Goal: Communication & Community: Answer question/provide support

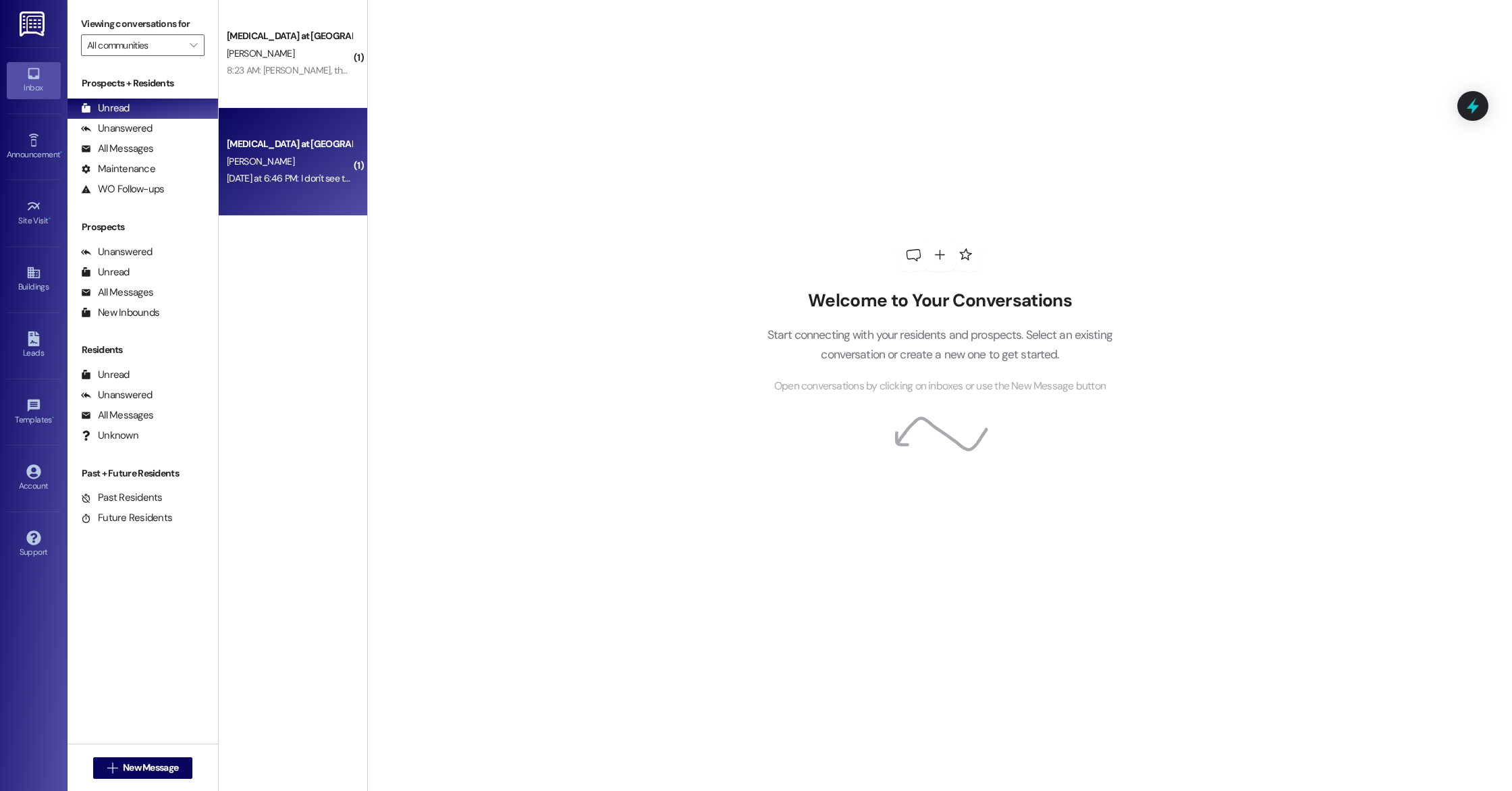
click at [314, 163] on div "[PERSON_NAME]" at bounding box center [289, 161] width 127 height 17
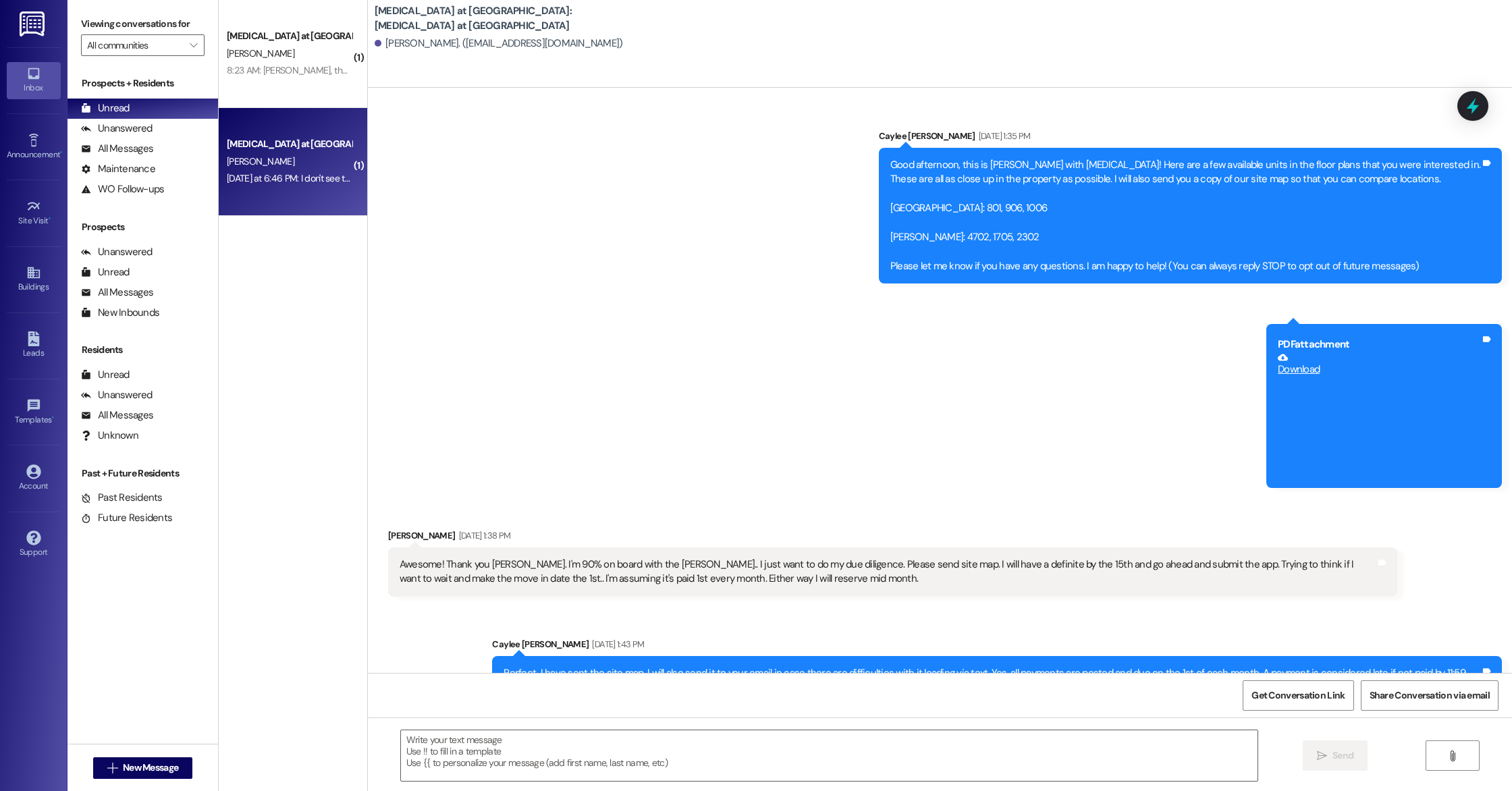
scroll to position [3969, 0]
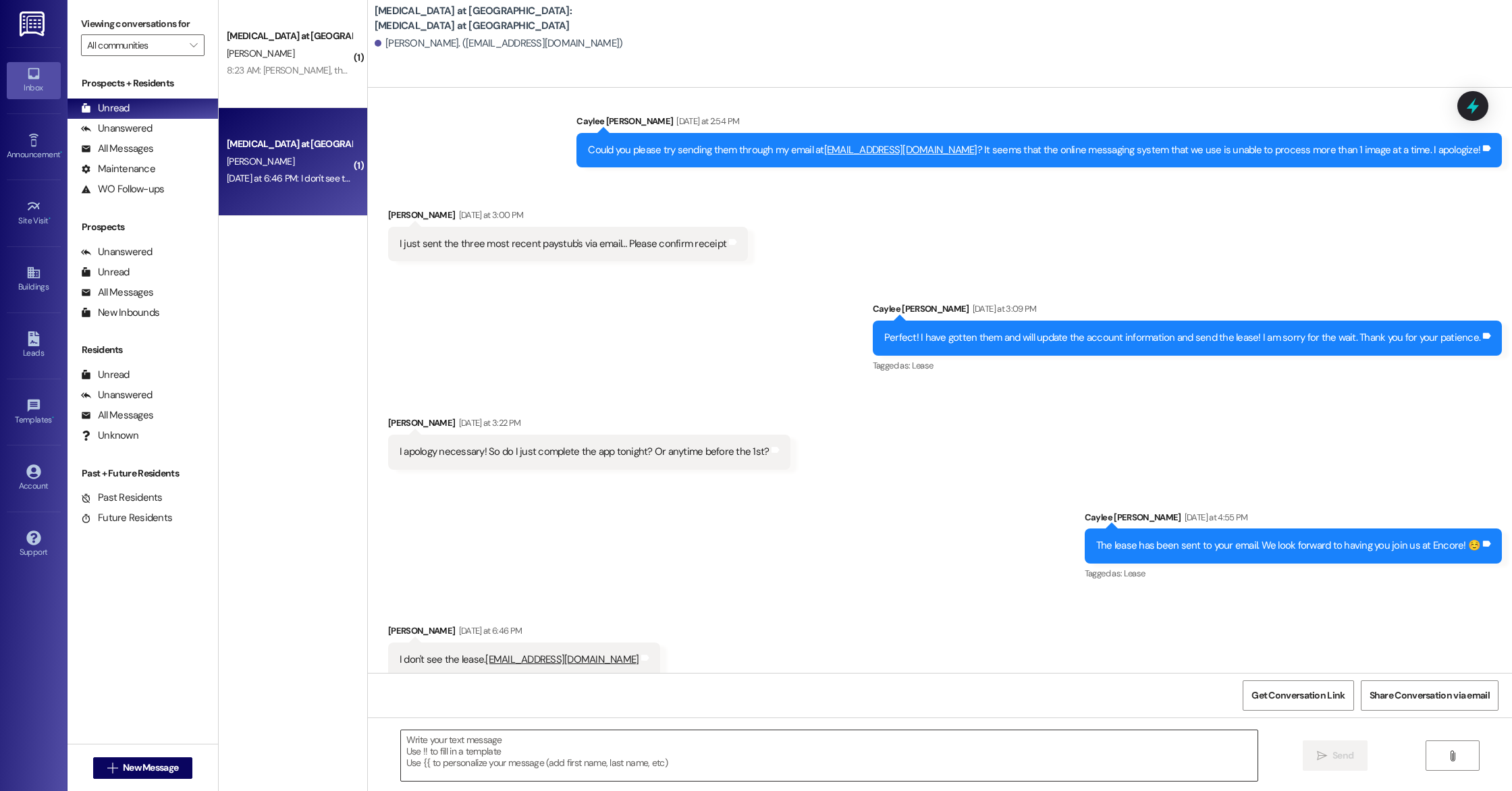
click at [582, 763] on textarea at bounding box center [829, 755] width 856 height 51
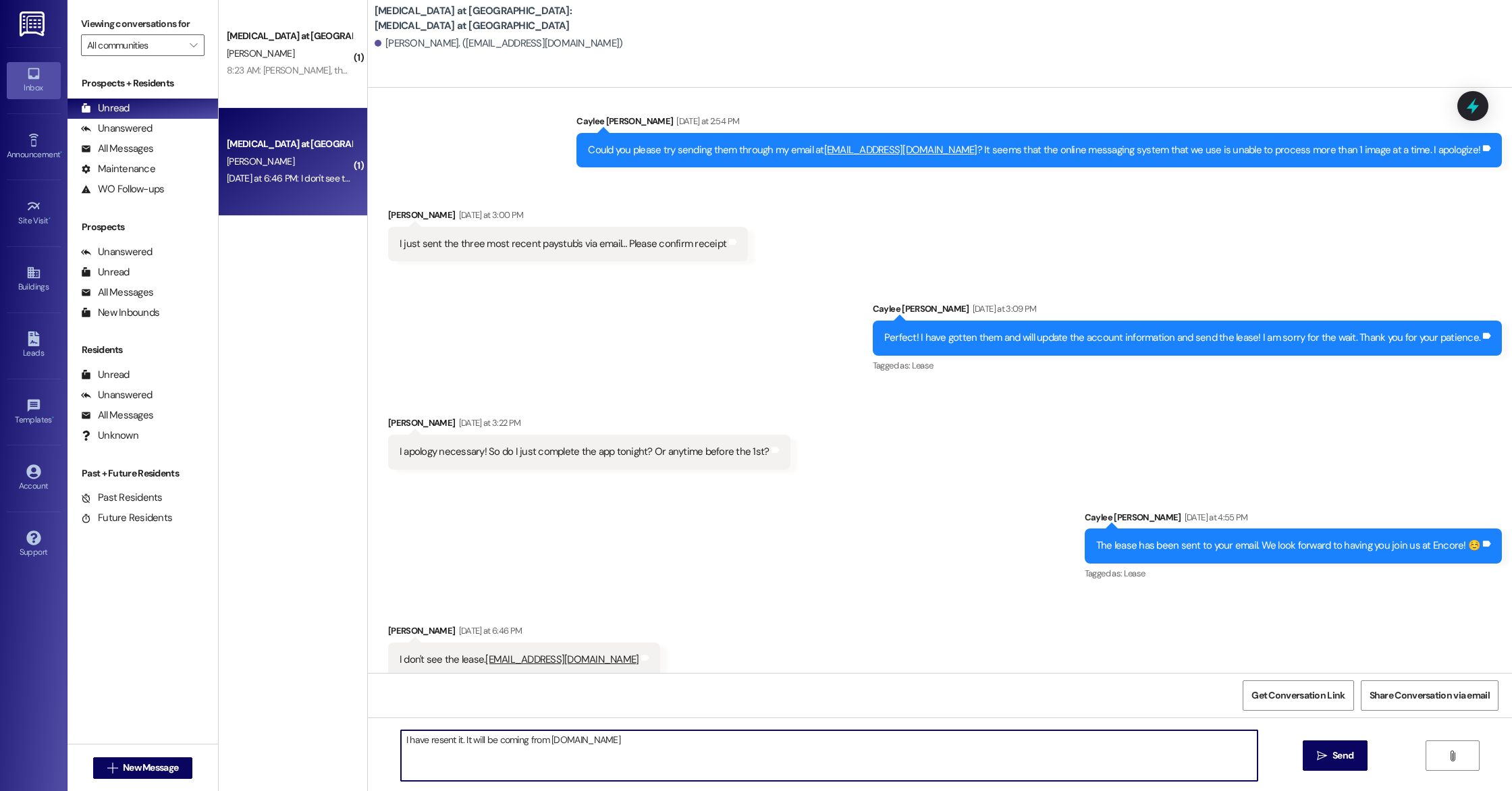
click at [686, 740] on textarea "I have resent it. It will be coming from [DOMAIN_NAME]" at bounding box center [829, 755] width 856 height 51
click at [575, 741] on textarea "I have resent it. It will be coming from [DOMAIN_NAME]" at bounding box center [829, 755] width 856 height 51
click at [693, 740] on textarea "I have resent it. It will be coming from [EMAIL_ADDRESS][DOMAIN_NAME]" at bounding box center [829, 755] width 856 height 51
type textarea "I have resent it. It will be coming from [EMAIL_ADDRESS][DOMAIN_NAME]"
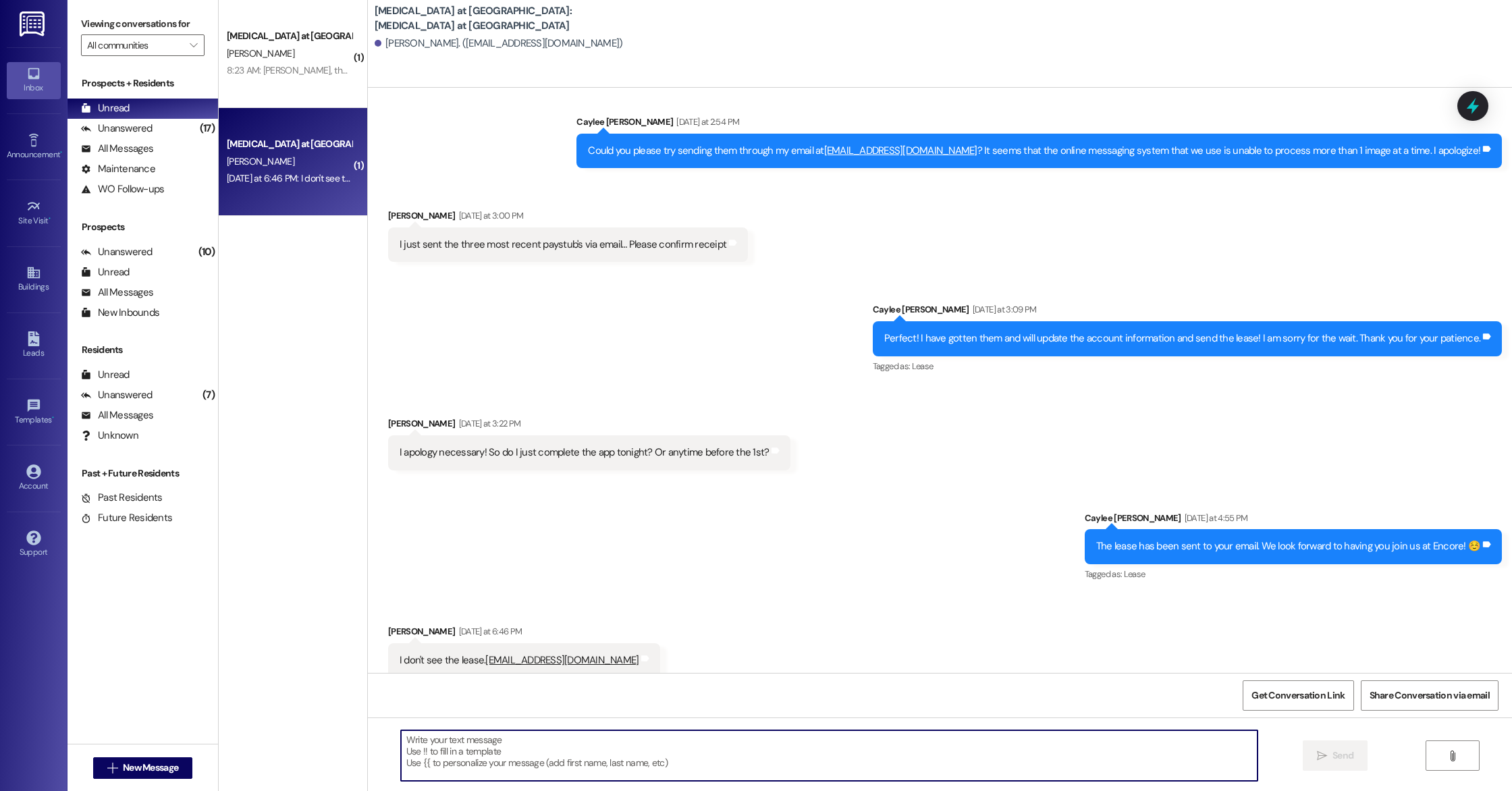
scroll to position [4063, 0]
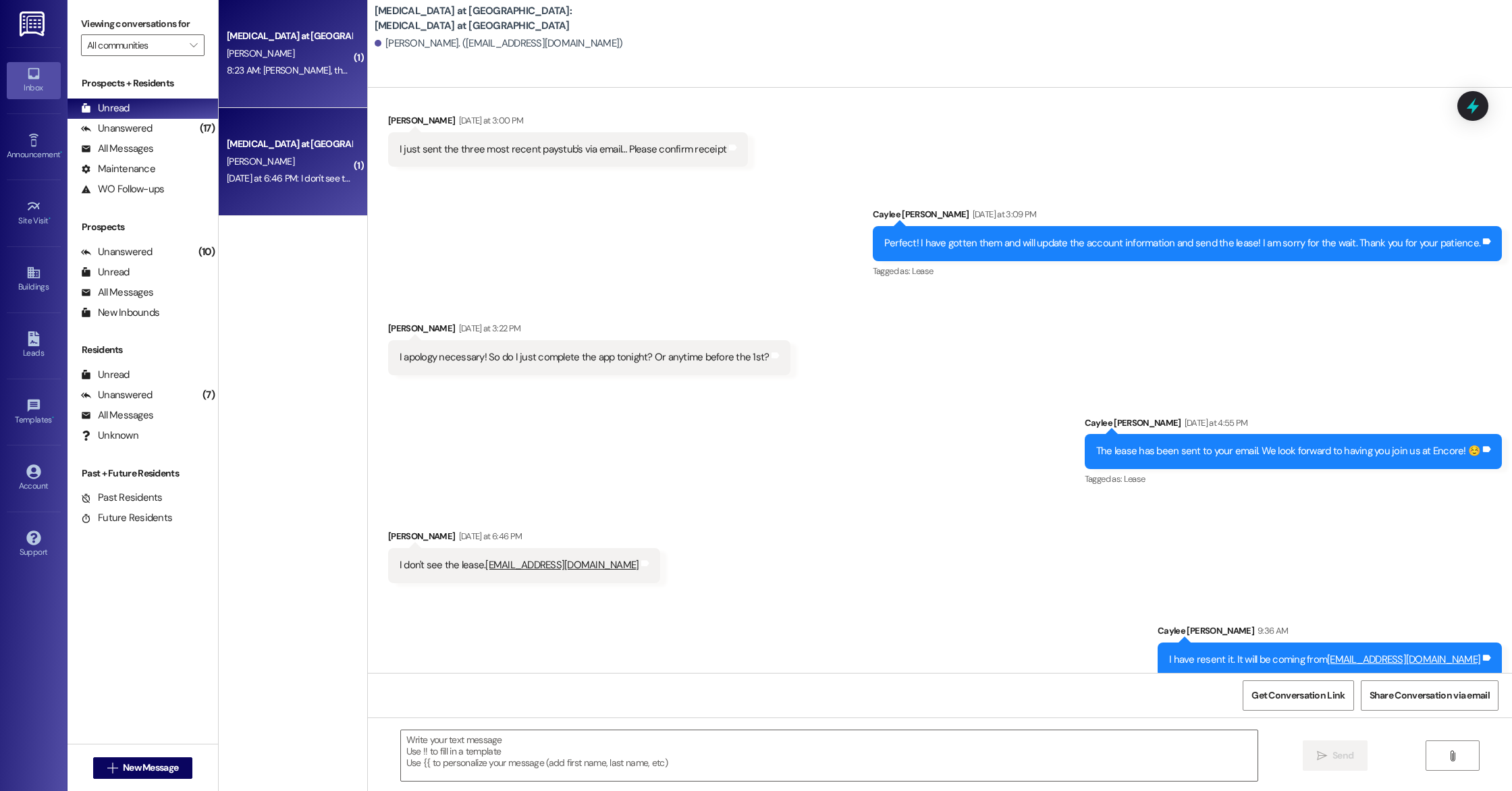
click at [280, 58] on div "[PERSON_NAME]" at bounding box center [289, 54] width 127 height 17
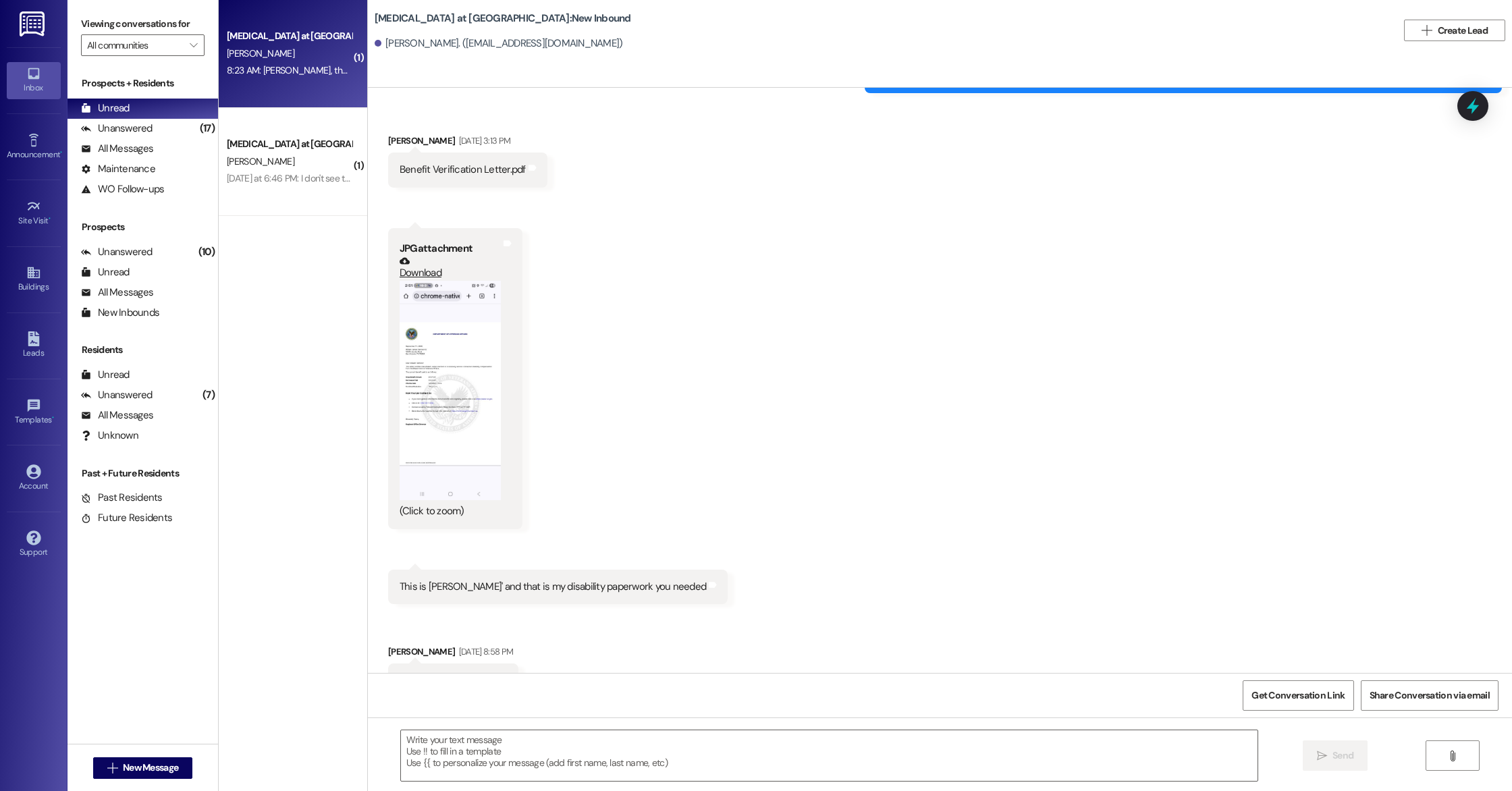
scroll to position [298, 0]
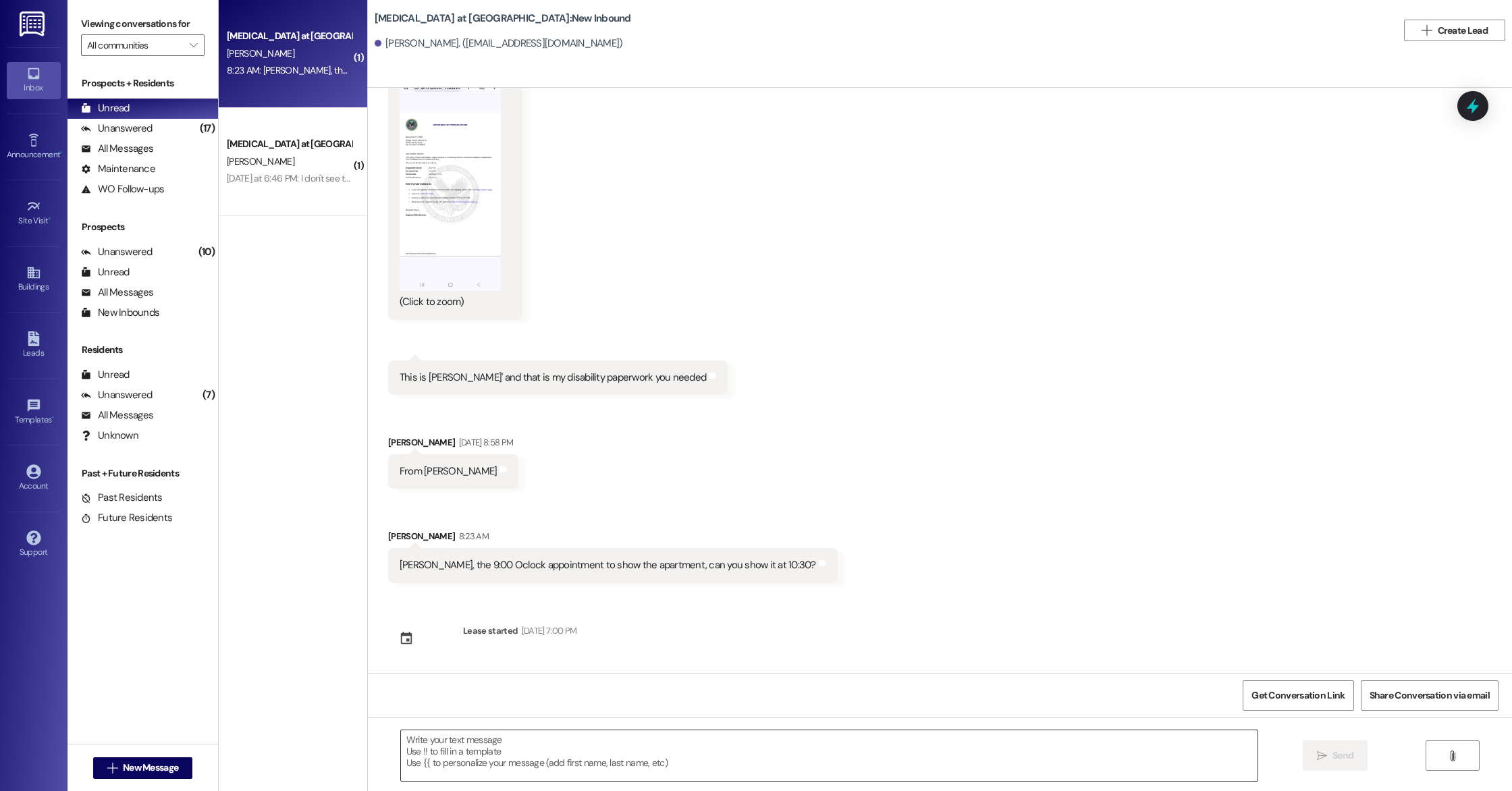
click at [521, 741] on textarea at bounding box center [829, 755] width 856 height 51
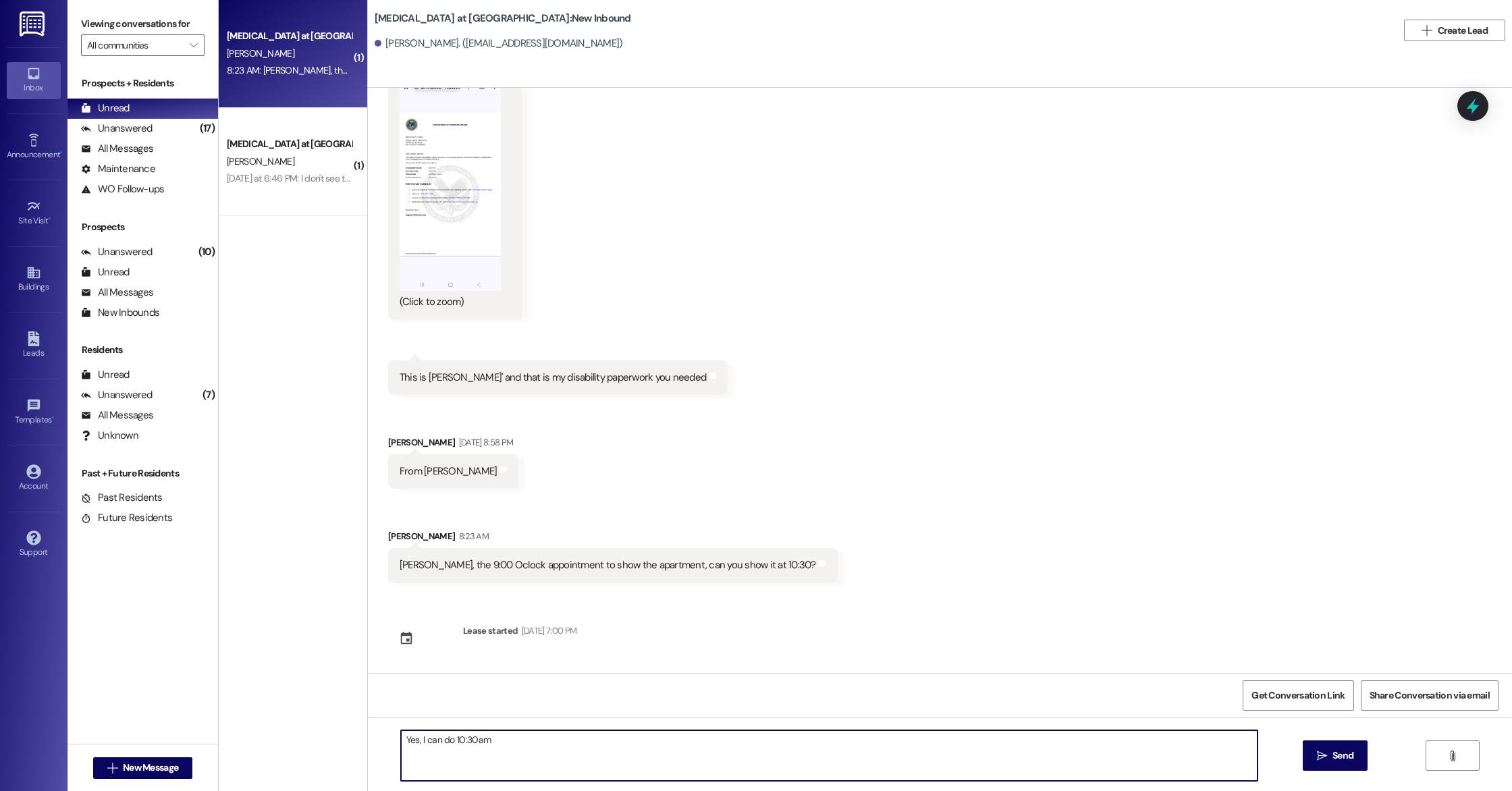
type textarea "Yes, I can do 10:30am"
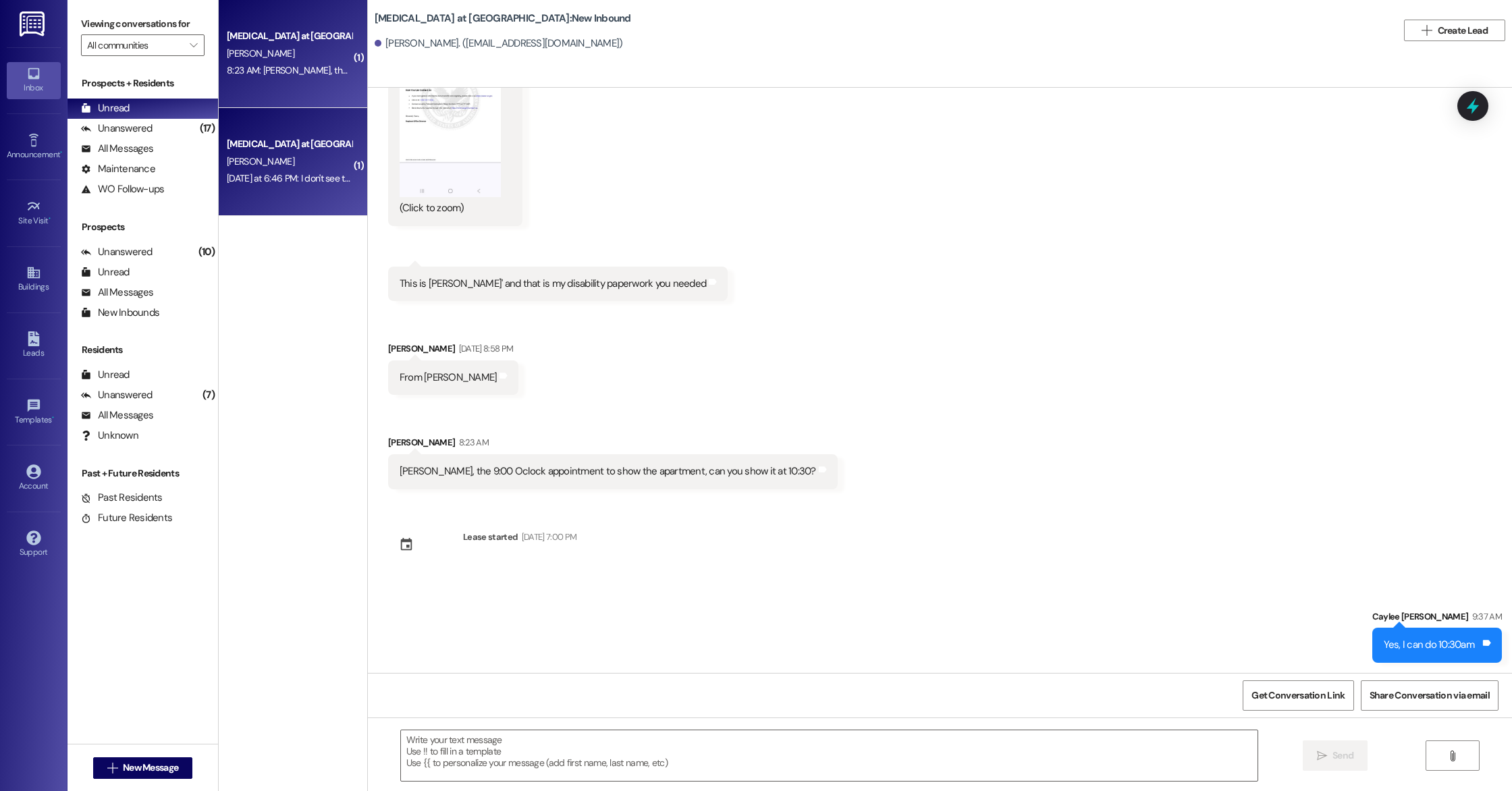
click at [274, 158] on div "[PERSON_NAME]" at bounding box center [289, 161] width 127 height 17
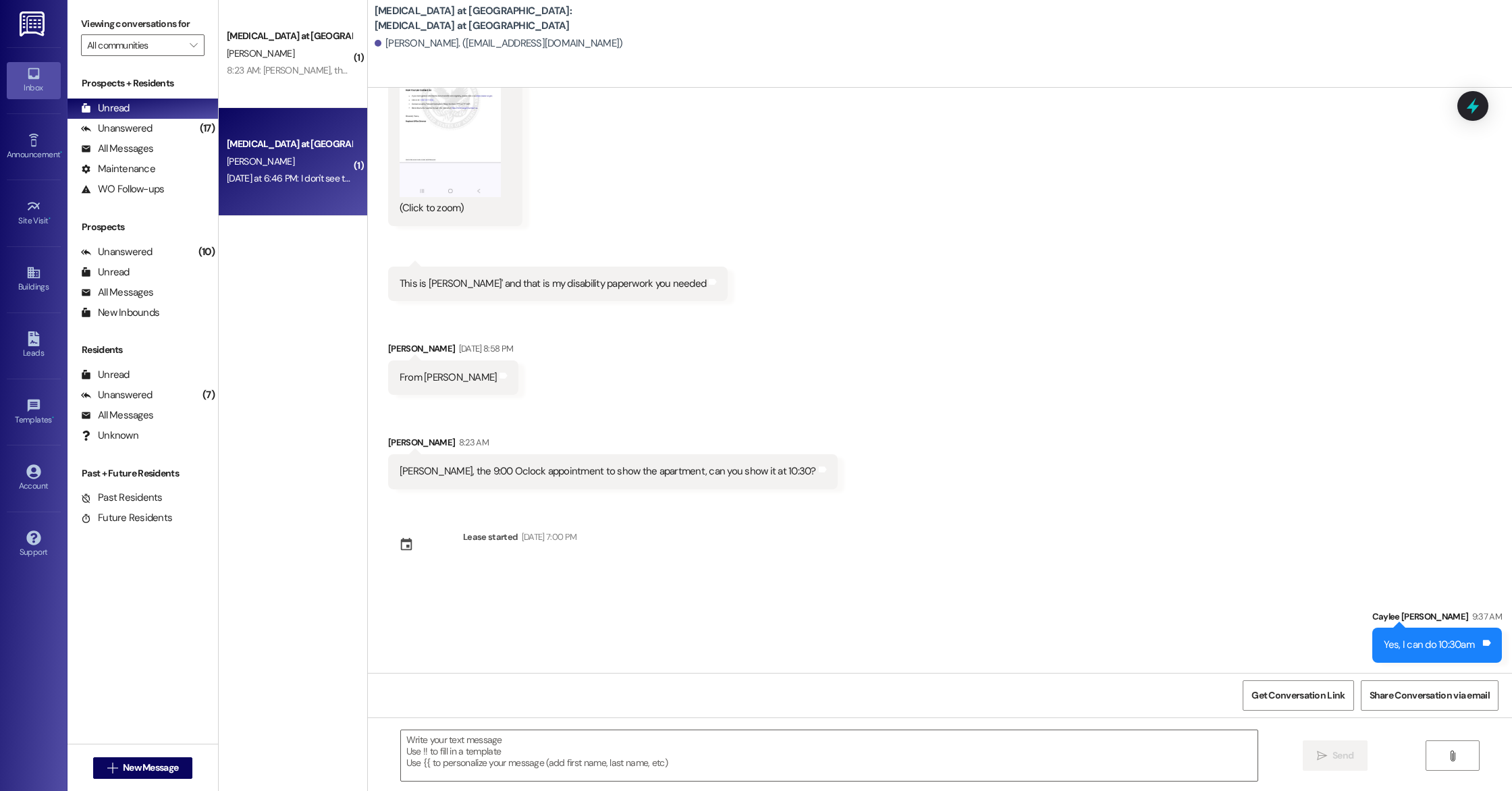
scroll to position [4063, 0]
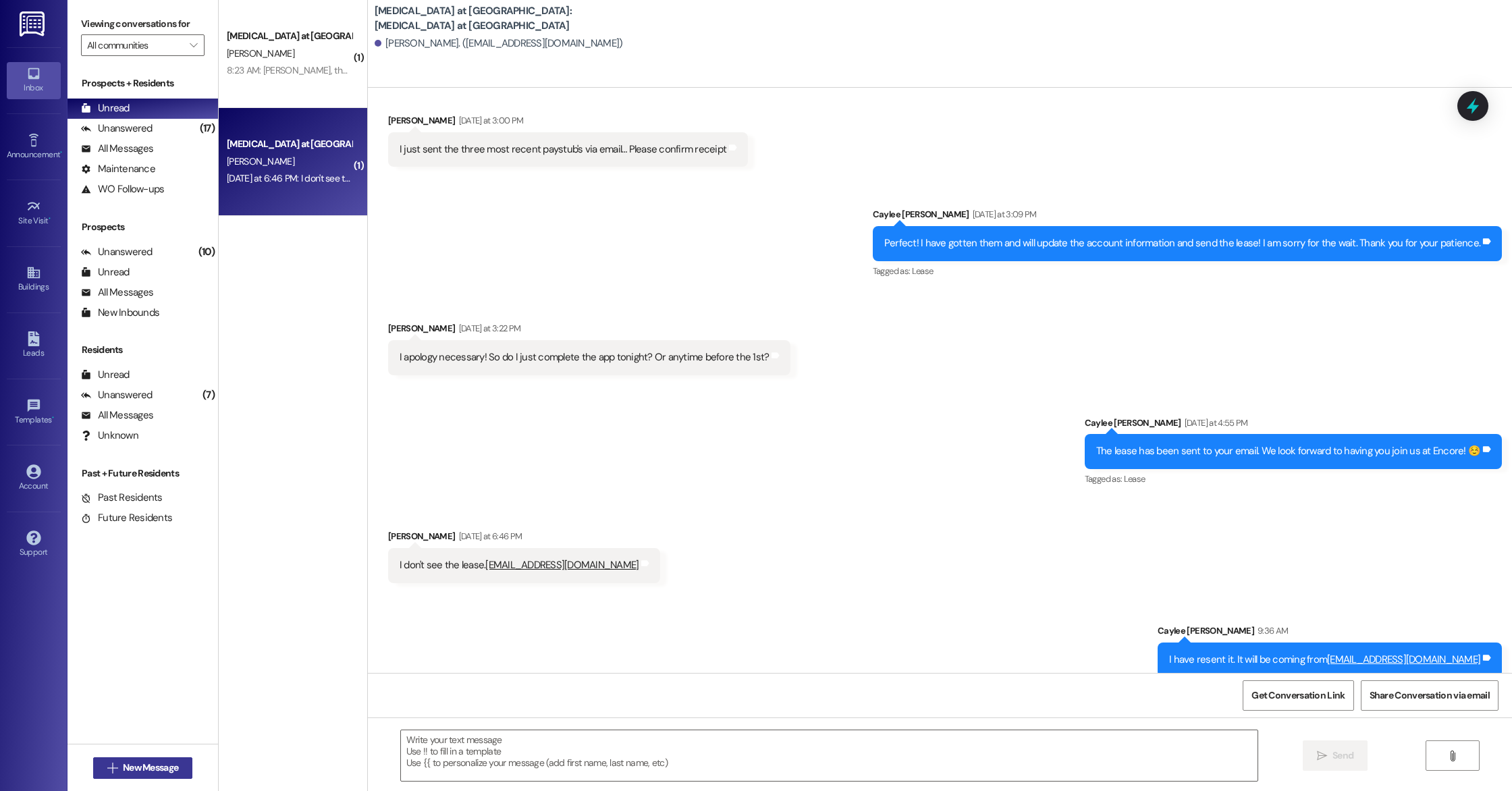
click at [173, 763] on span "New Message" at bounding box center [150, 767] width 56 height 14
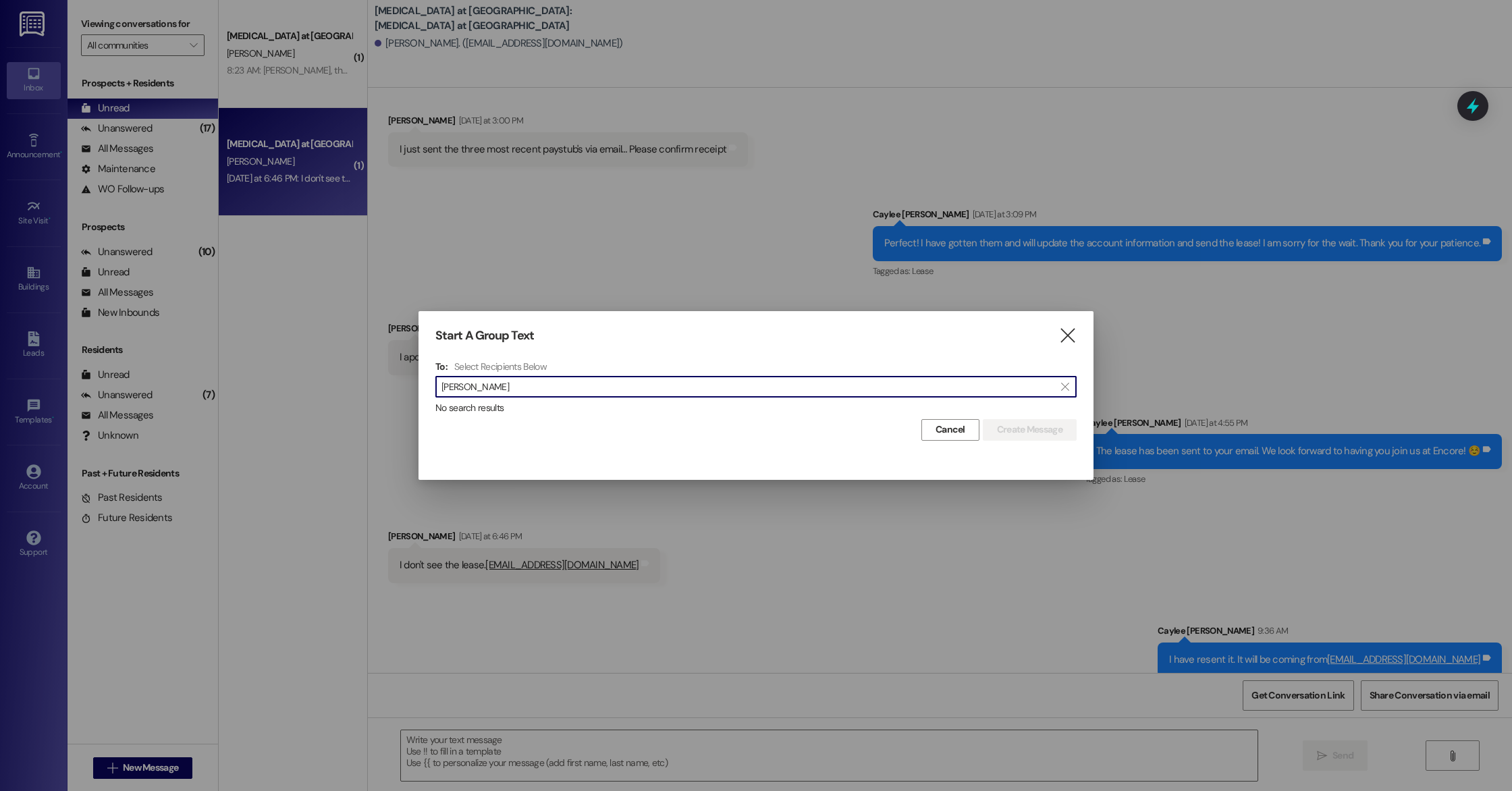
type input "[PERSON_NAME]"
click at [1072, 338] on icon "" at bounding box center [1067, 335] width 18 height 14
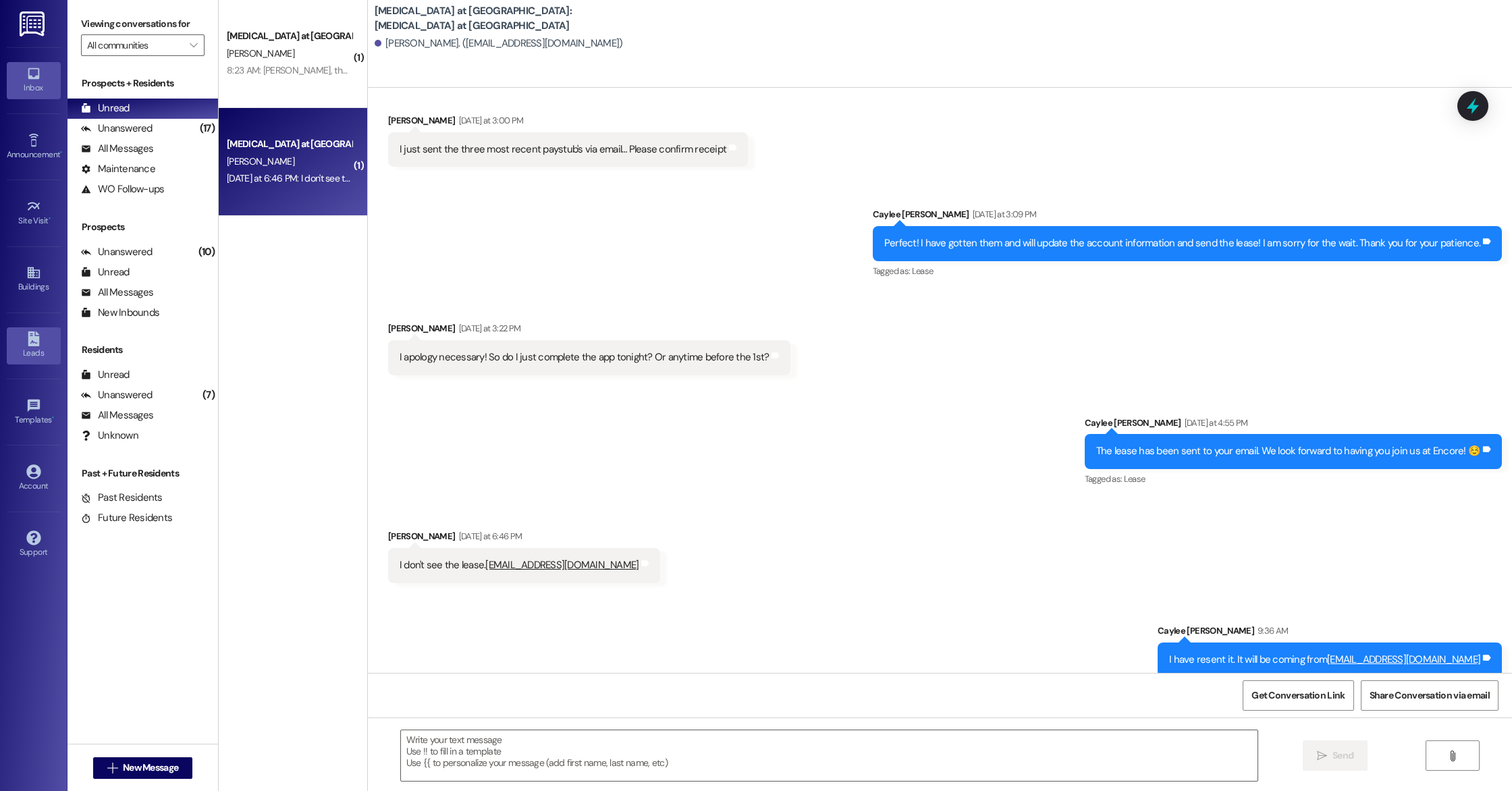
click at [25, 335] on link "Leads" at bounding box center [34, 345] width 54 height 37
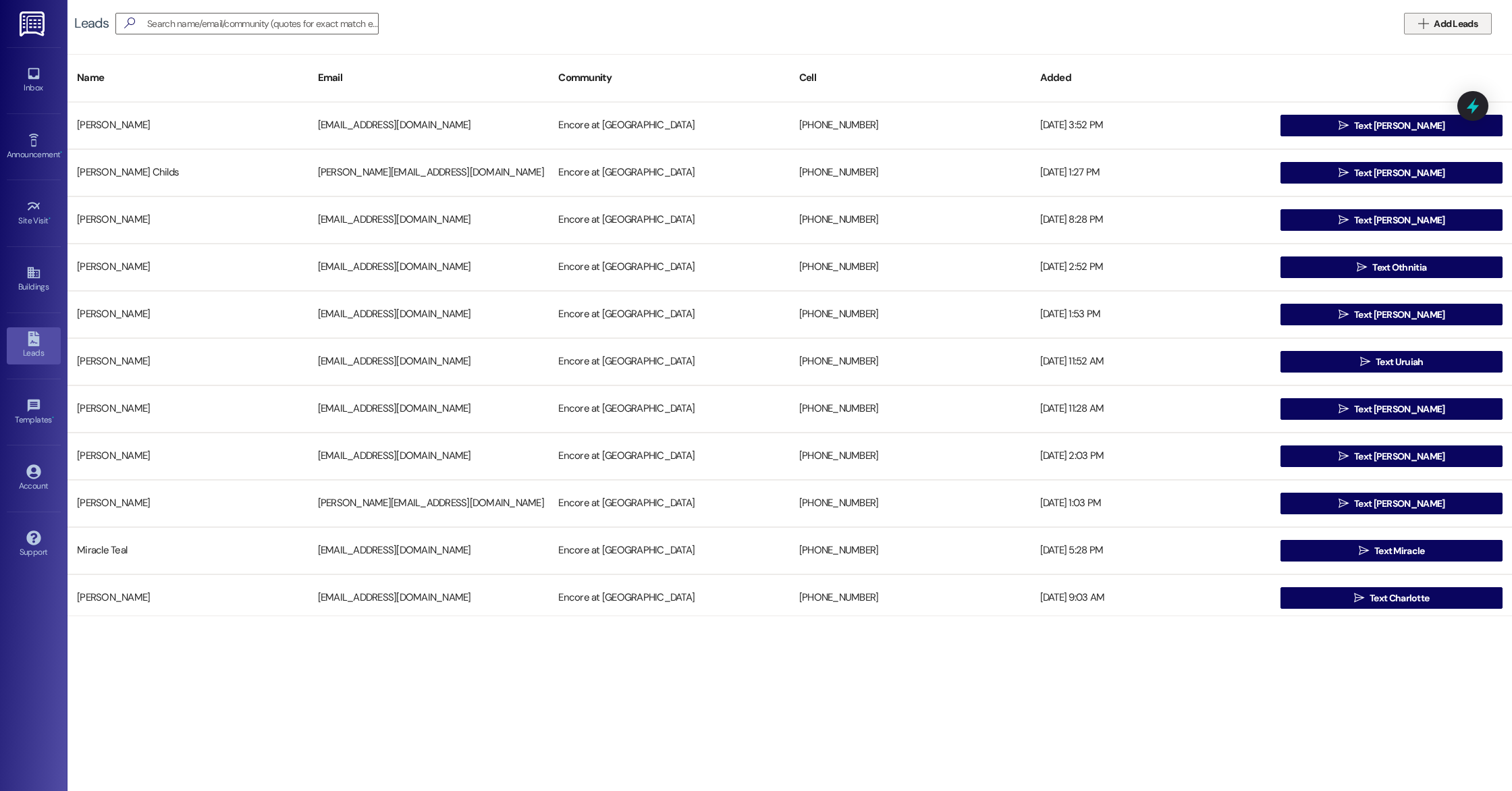
click at [1442, 30] on span "Add Leads" at bounding box center [1455, 24] width 44 height 14
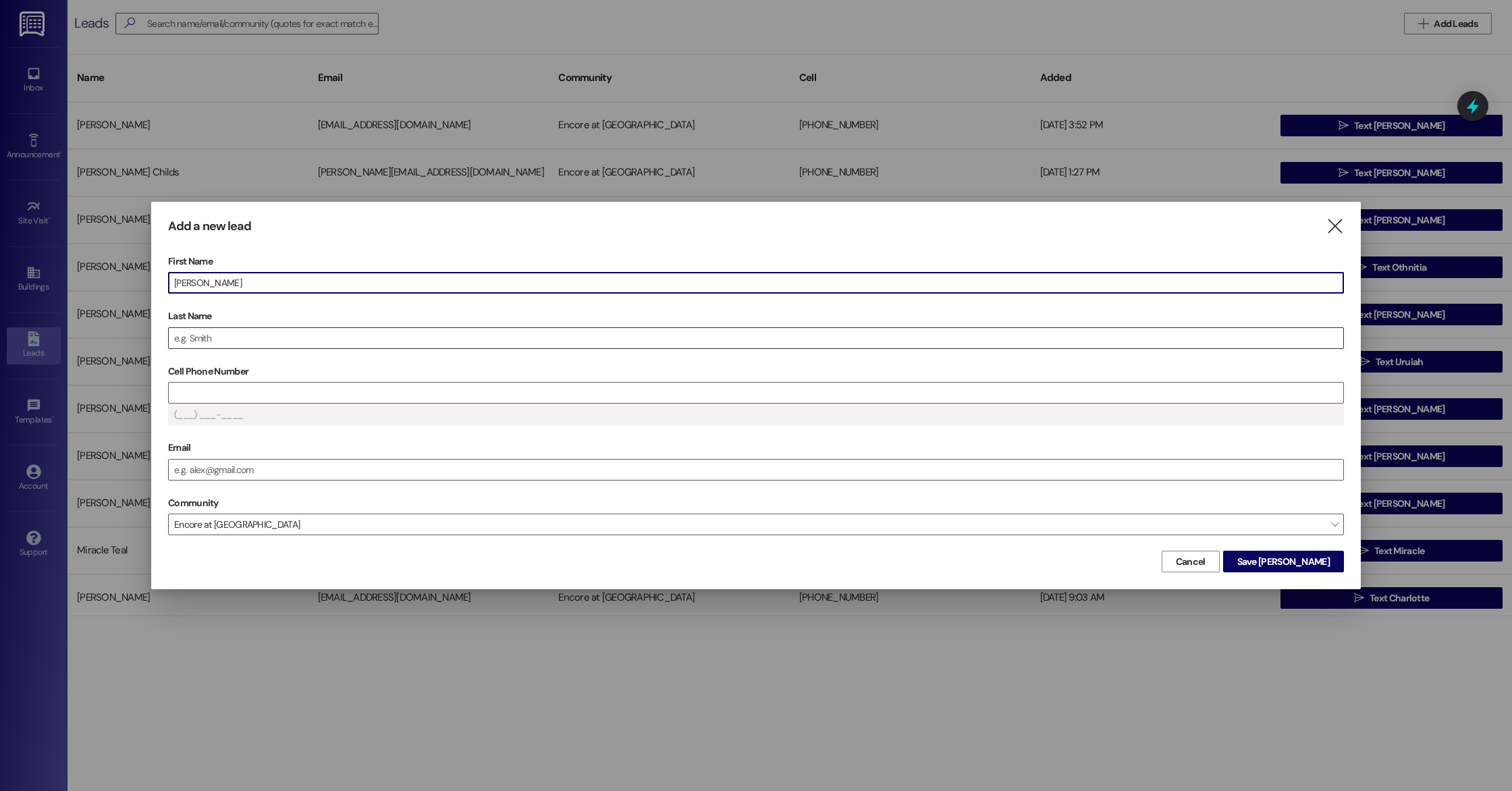
click at [656, 335] on input "Last Name" at bounding box center [756, 338] width 1175 height 20
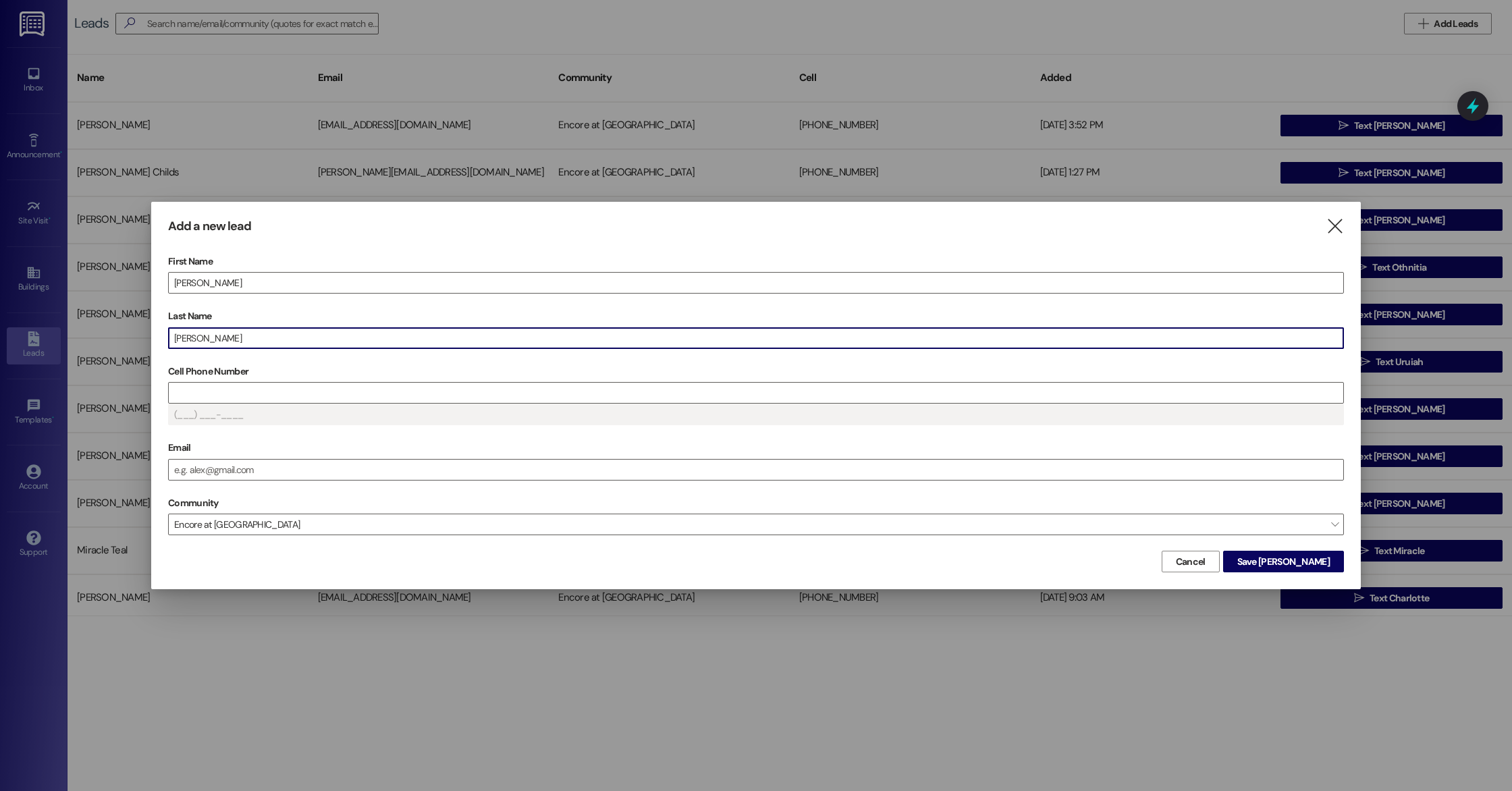
drag, startPoint x: 222, startPoint y: 346, endPoint x: 153, endPoint y: 335, distance: 69.9
click at [152, 335] on div "Add a new lead  First Name [PERSON_NAME] Last Name [PERSON_NAME] Cell Phone Nu…" at bounding box center [755, 396] width 1209 height 387
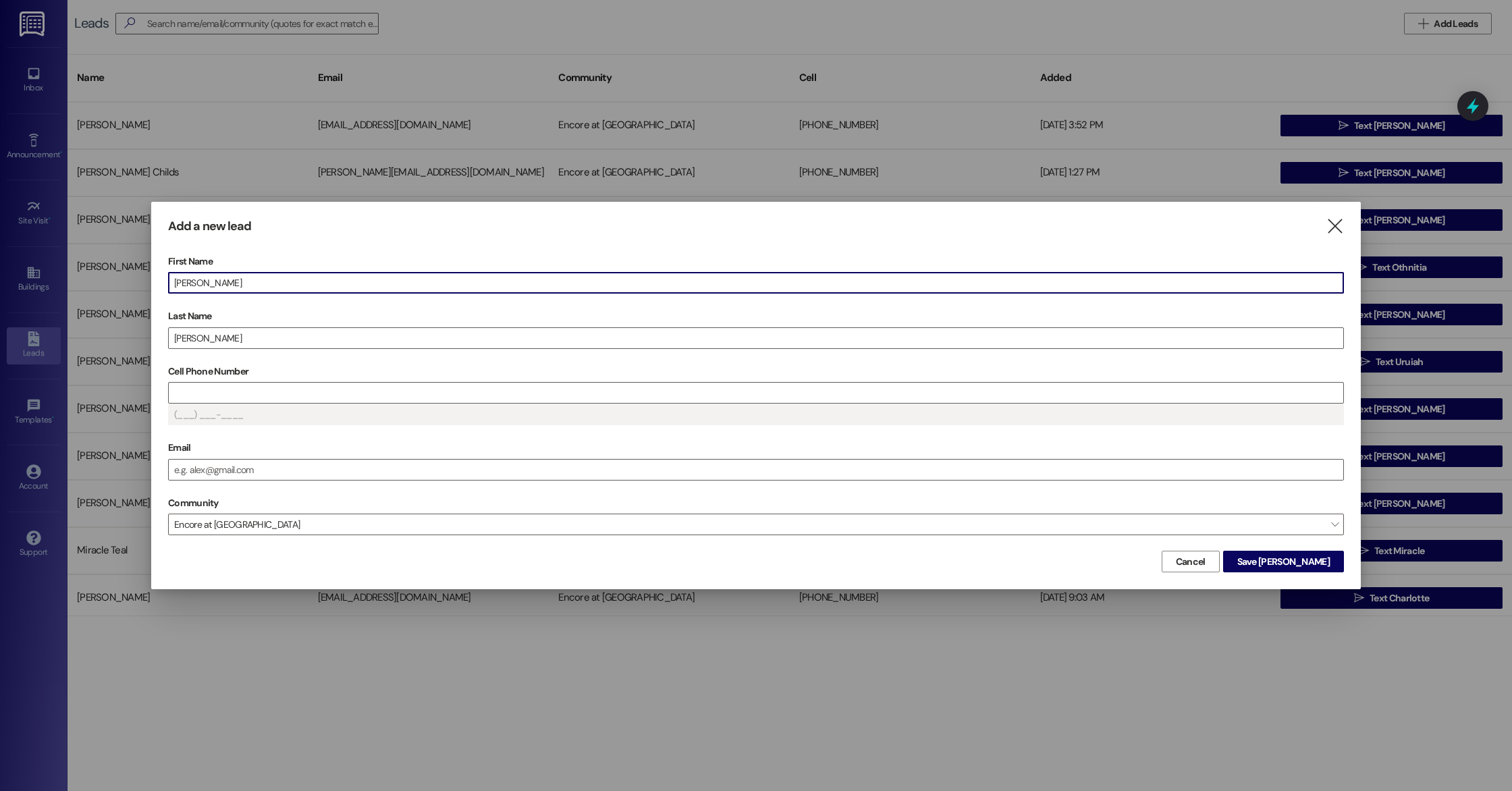
drag, startPoint x: 215, startPoint y: 277, endPoint x: 116, endPoint y: 268, distance: 99.4
click at [116, 268] on div "Add a new lead  First Name [PERSON_NAME] Last Name [PERSON_NAME] Cell Phone Nu…" at bounding box center [756, 396] width 1512 height 791
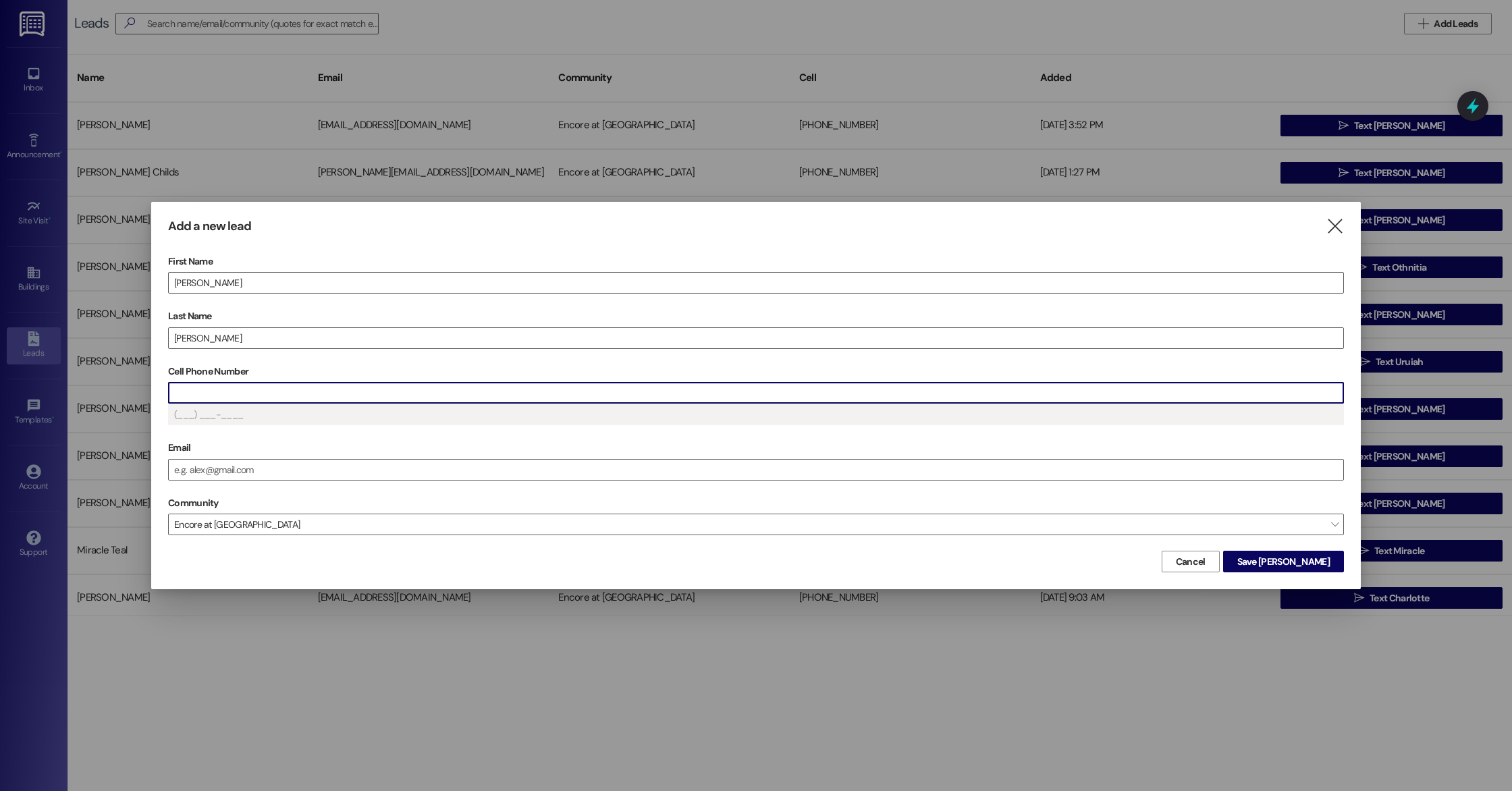
click at [307, 391] on input "Cell Phone Number" at bounding box center [756, 393] width 1175 height 20
click at [261, 462] on input "Email" at bounding box center [756, 469] width 1175 height 20
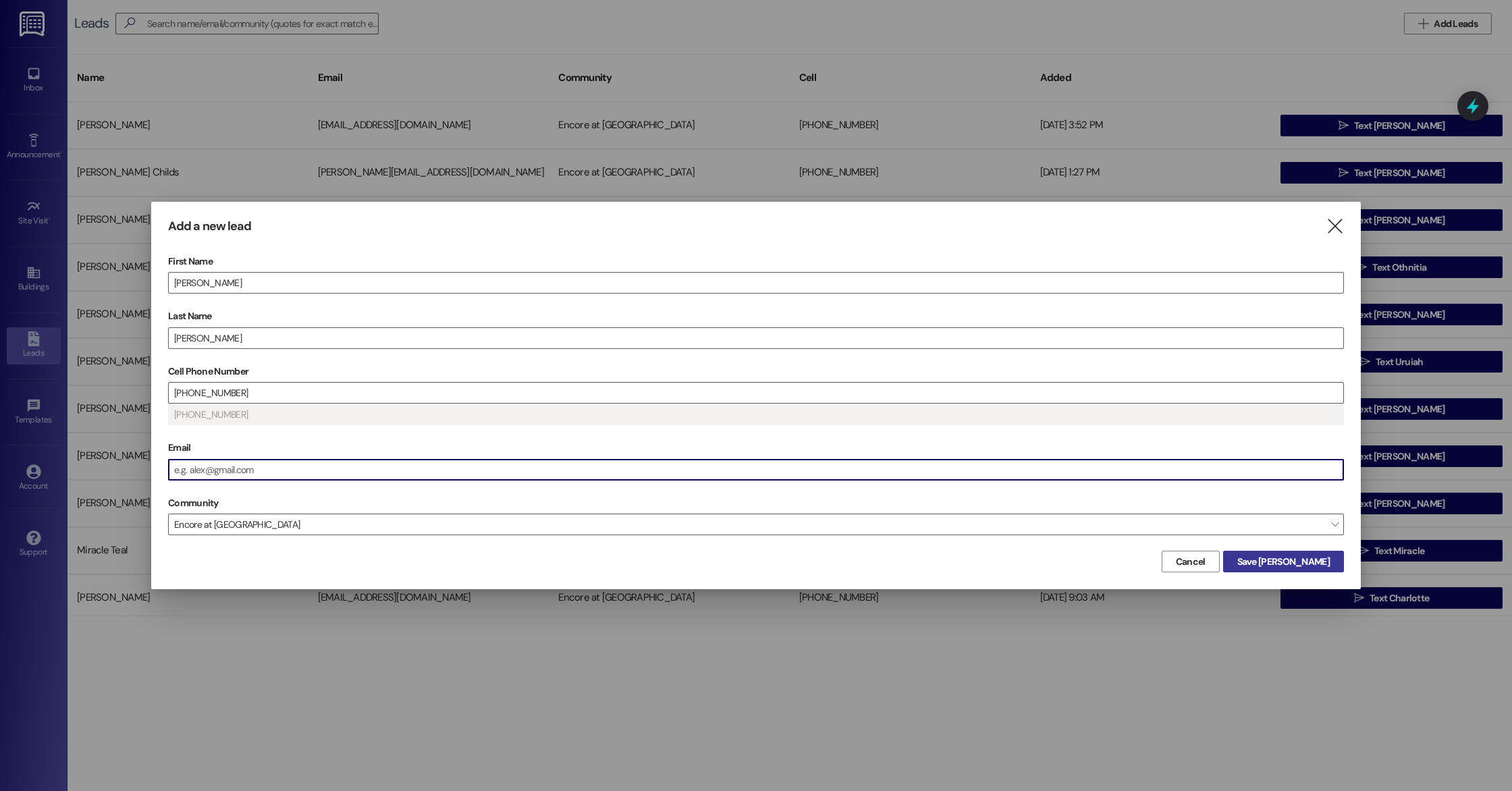
click at [1301, 560] on span "Save [PERSON_NAME]" at bounding box center [1283, 561] width 92 height 14
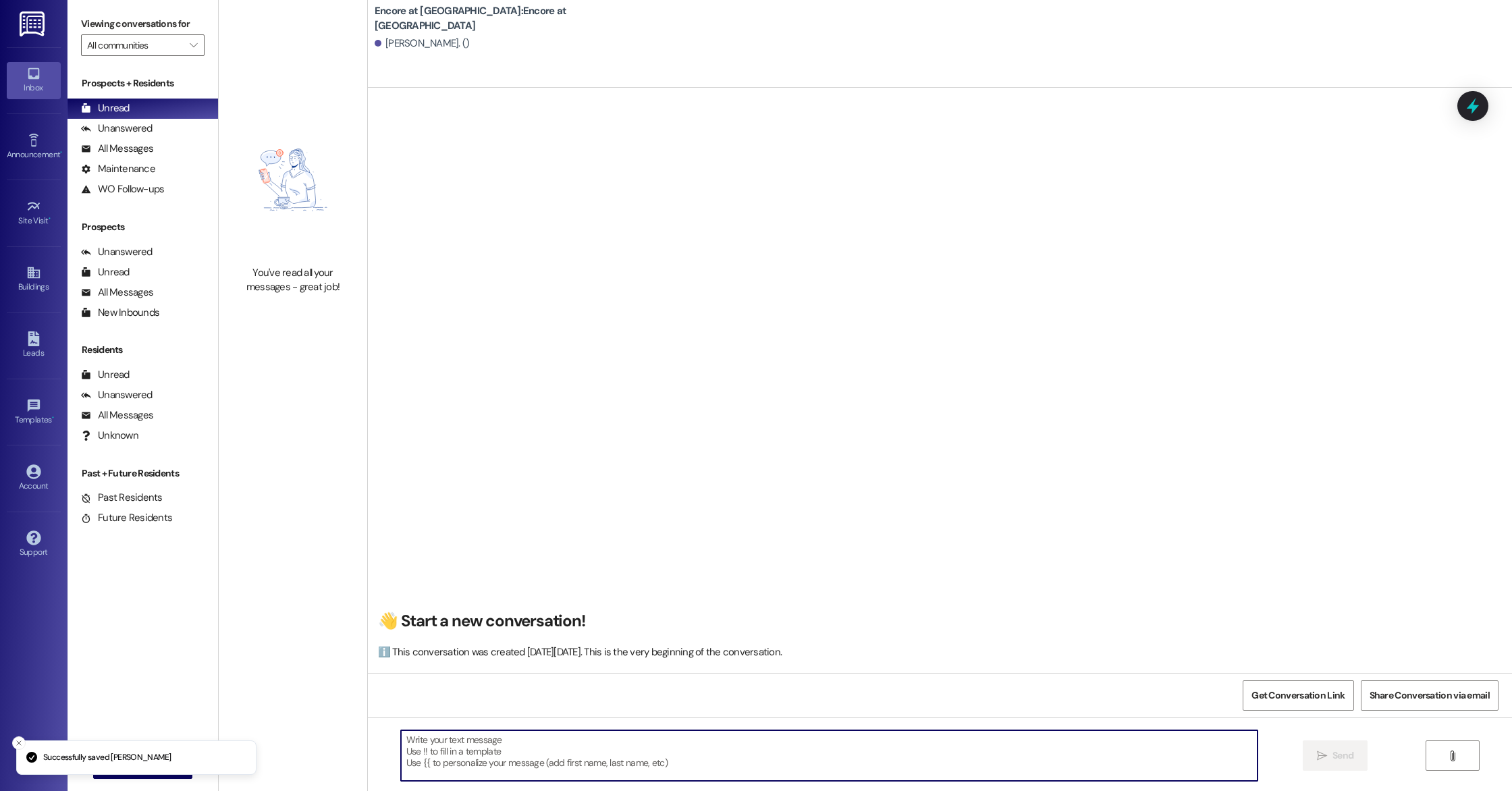
click at [553, 741] on textarea at bounding box center [829, 755] width 856 height 51
click at [667, 769] on textarea at bounding box center [829, 755] width 856 height 51
paste textarea "Good morning, William! This is Caylee with Encore at Beacon Place apartments. I…"
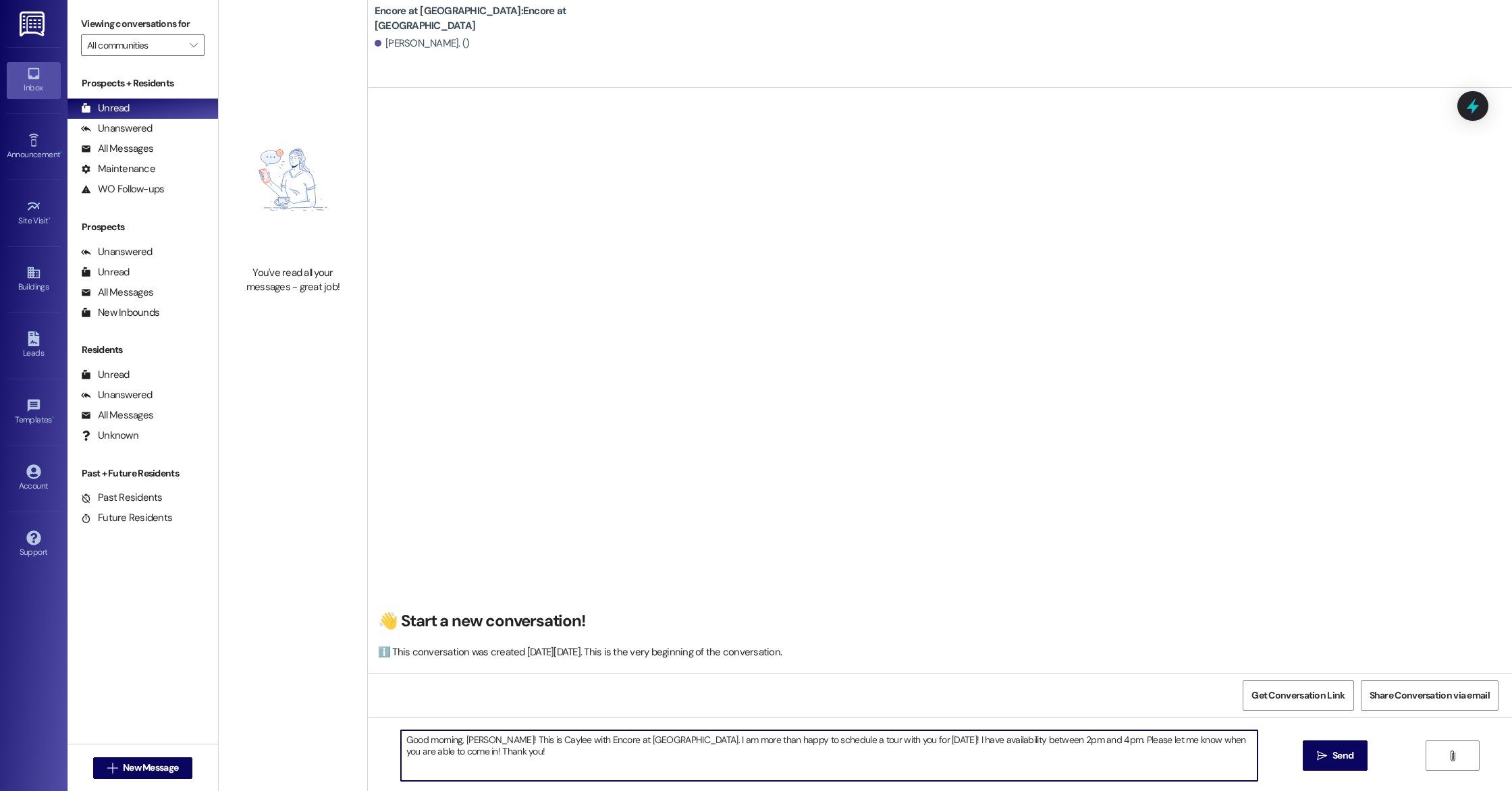
click at [705, 739] on textarea "Good morning, William! This is Caylee with Encore at Beacon Place apartments. I…" at bounding box center [829, 755] width 856 height 51
type textarea "Good morning, William! This is Caylee with Encore at Beacon Place apartments. I…"
click at [875, 764] on textarea "Good morning, William! This is Caylee with Encore at Beacon Place apartments. I…" at bounding box center [829, 755] width 856 height 51
drag, startPoint x: 875, startPoint y: 764, endPoint x: 192, endPoint y: 718, distance: 684.5
click at [192, 718] on div "Viewing conversations for All communities  Prospects + Residents Unread (0) Un…" at bounding box center [790, 396] width 1444 height 791
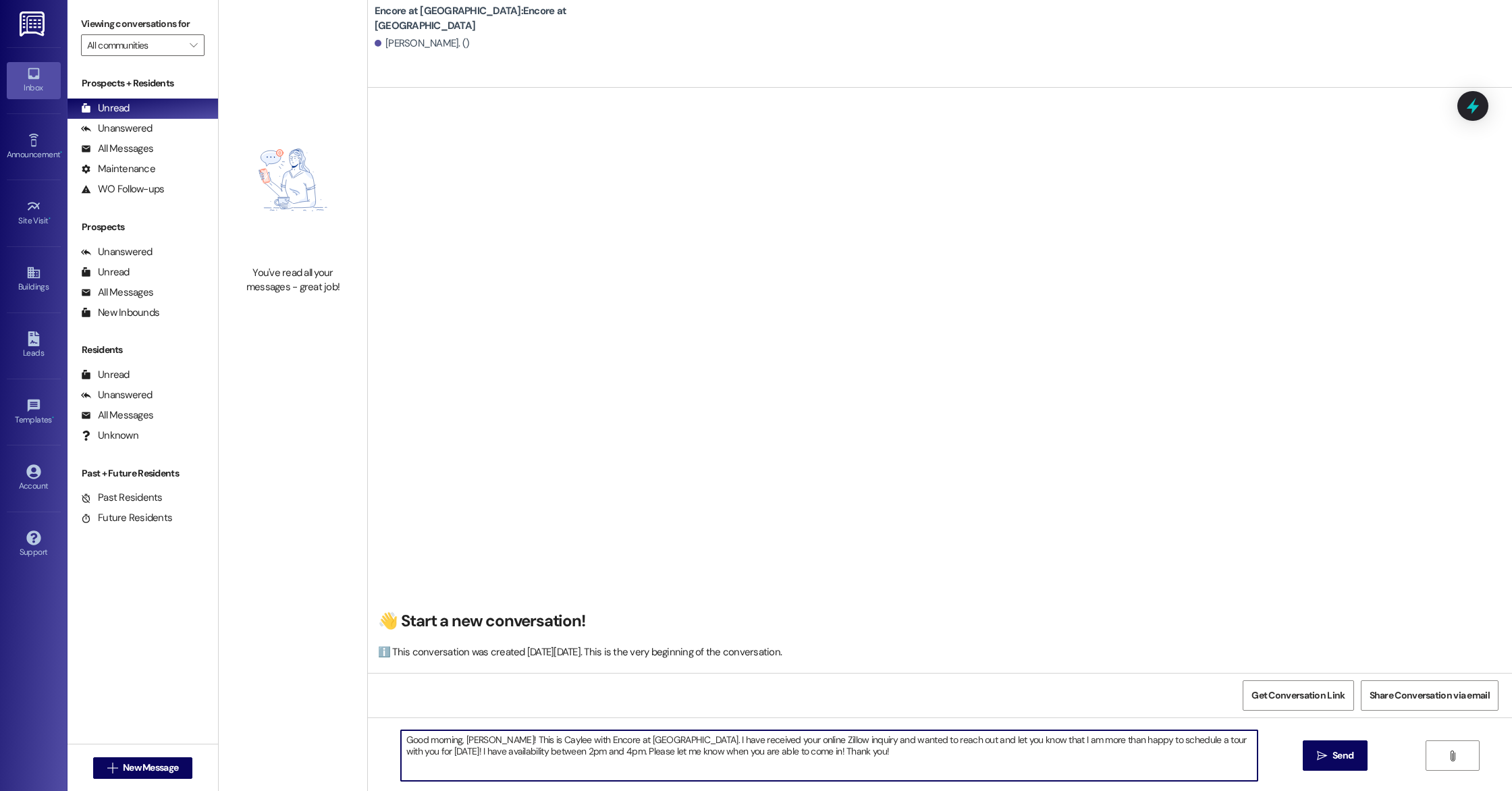
click at [872, 766] on textarea "Good morning, William! This is Caylee with Encore at Beacon Place apartments. I…" at bounding box center [829, 755] width 856 height 51
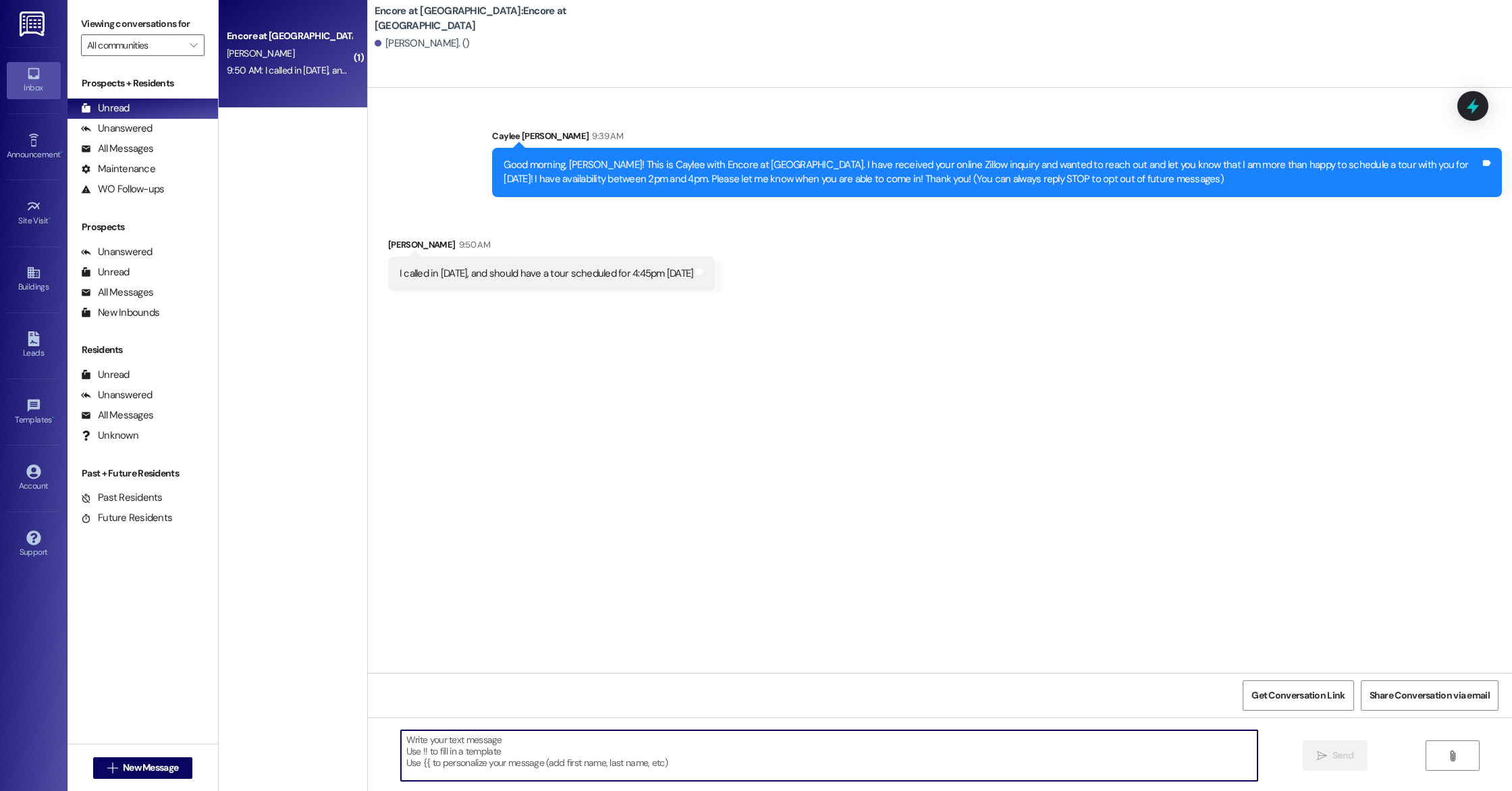
click at [685, 748] on textarea at bounding box center [829, 755] width 856 height 51
type textarea "Perfect, thank you! I will see you then."
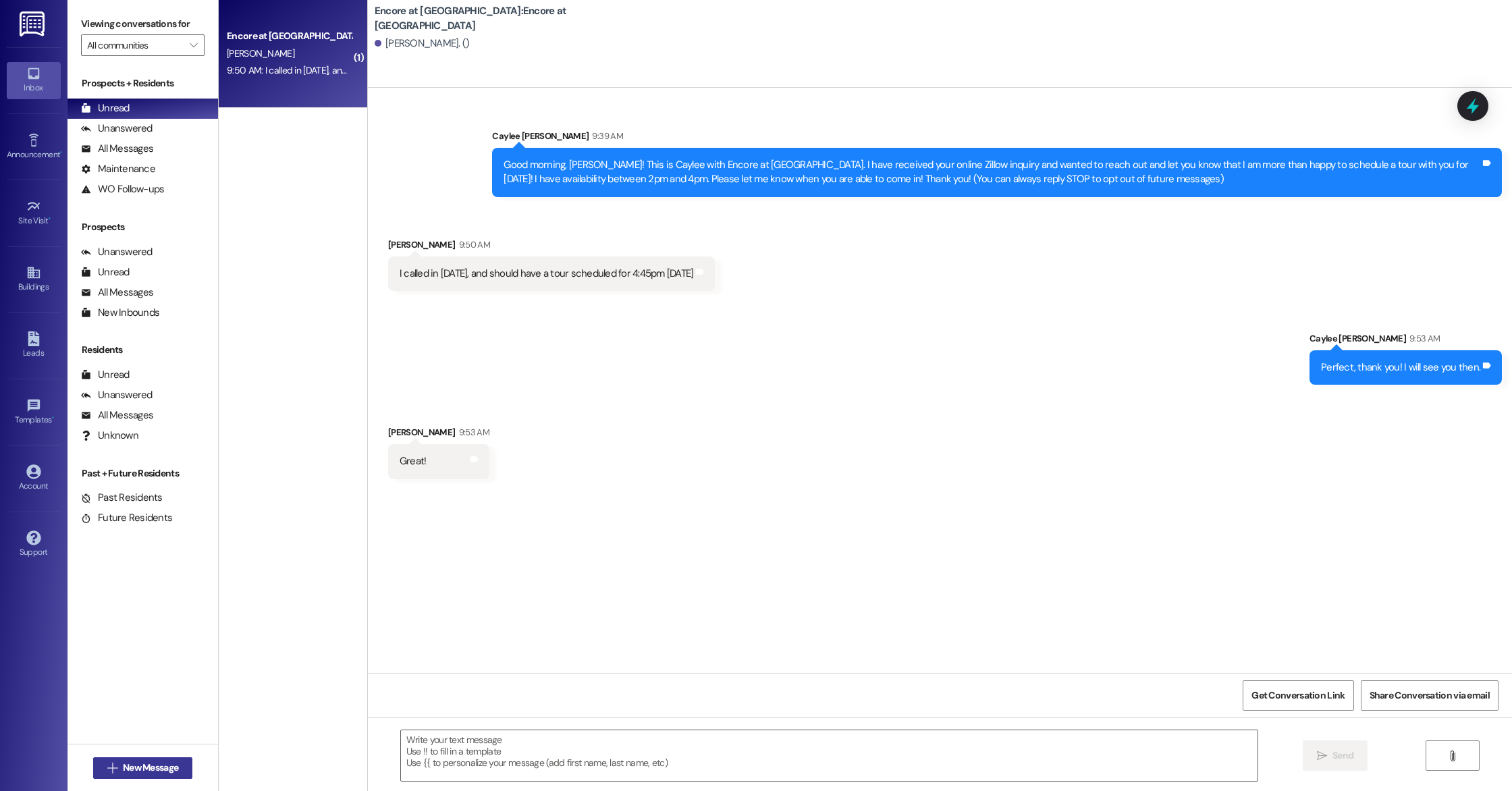
click at [126, 766] on span "New Message" at bounding box center [150, 767] width 56 height 14
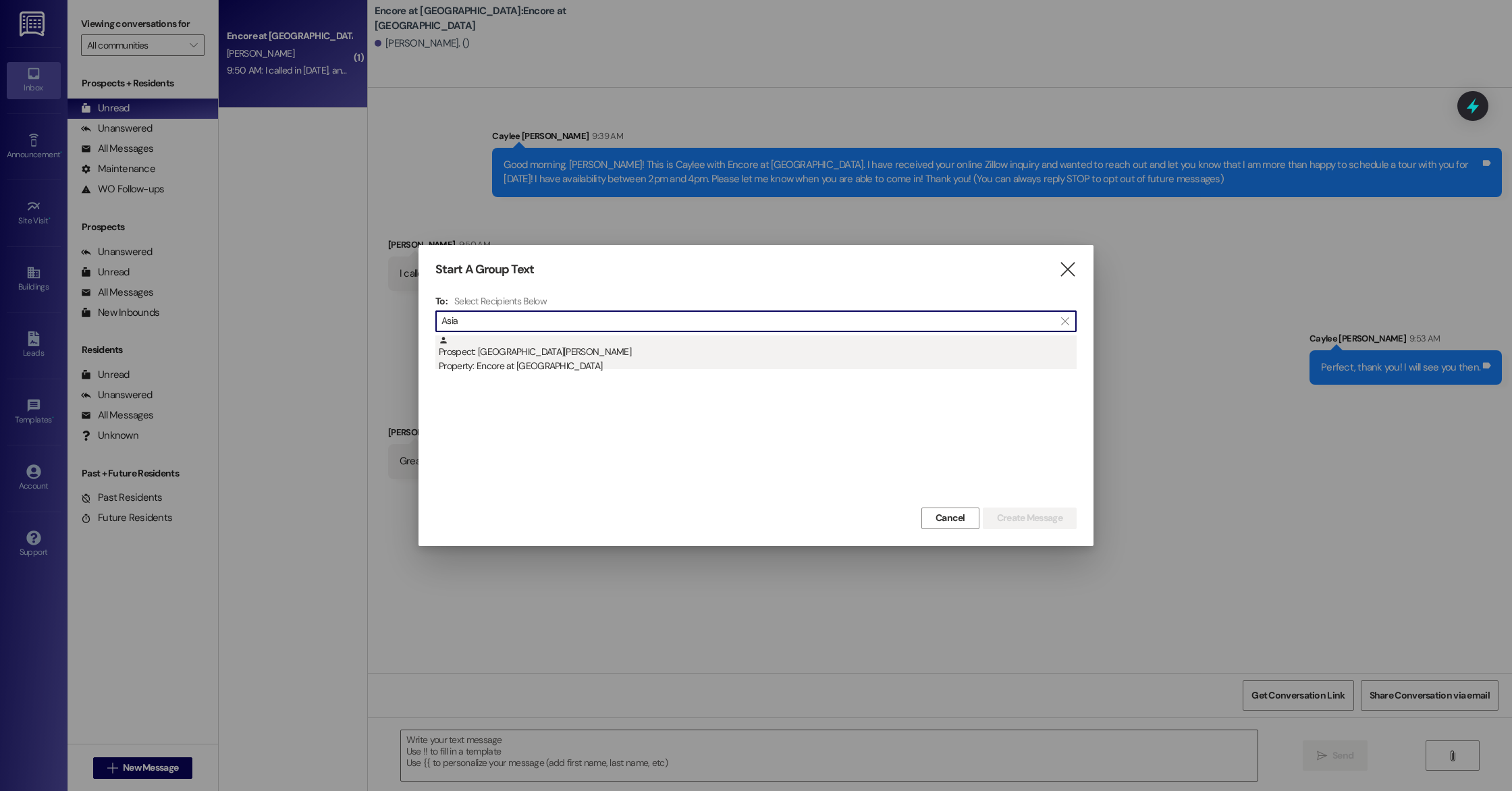
type input "Asia"
click at [524, 351] on div "Prospect: Asia Wedlowe Property: Encore at Beacon Place" at bounding box center [758, 354] width 638 height 39
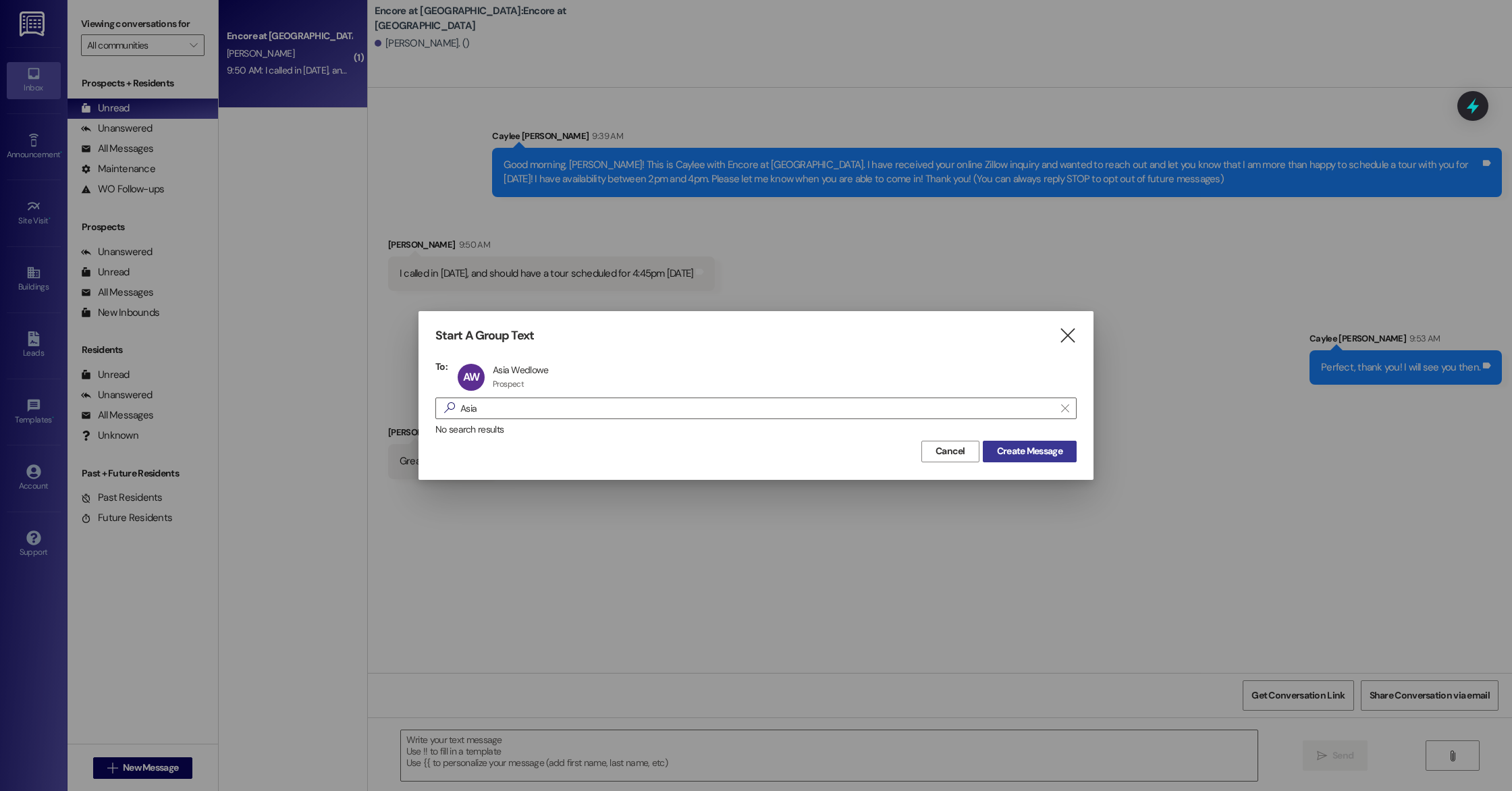
click at [1028, 460] on button "Create Message" at bounding box center [1030, 452] width 93 height 22
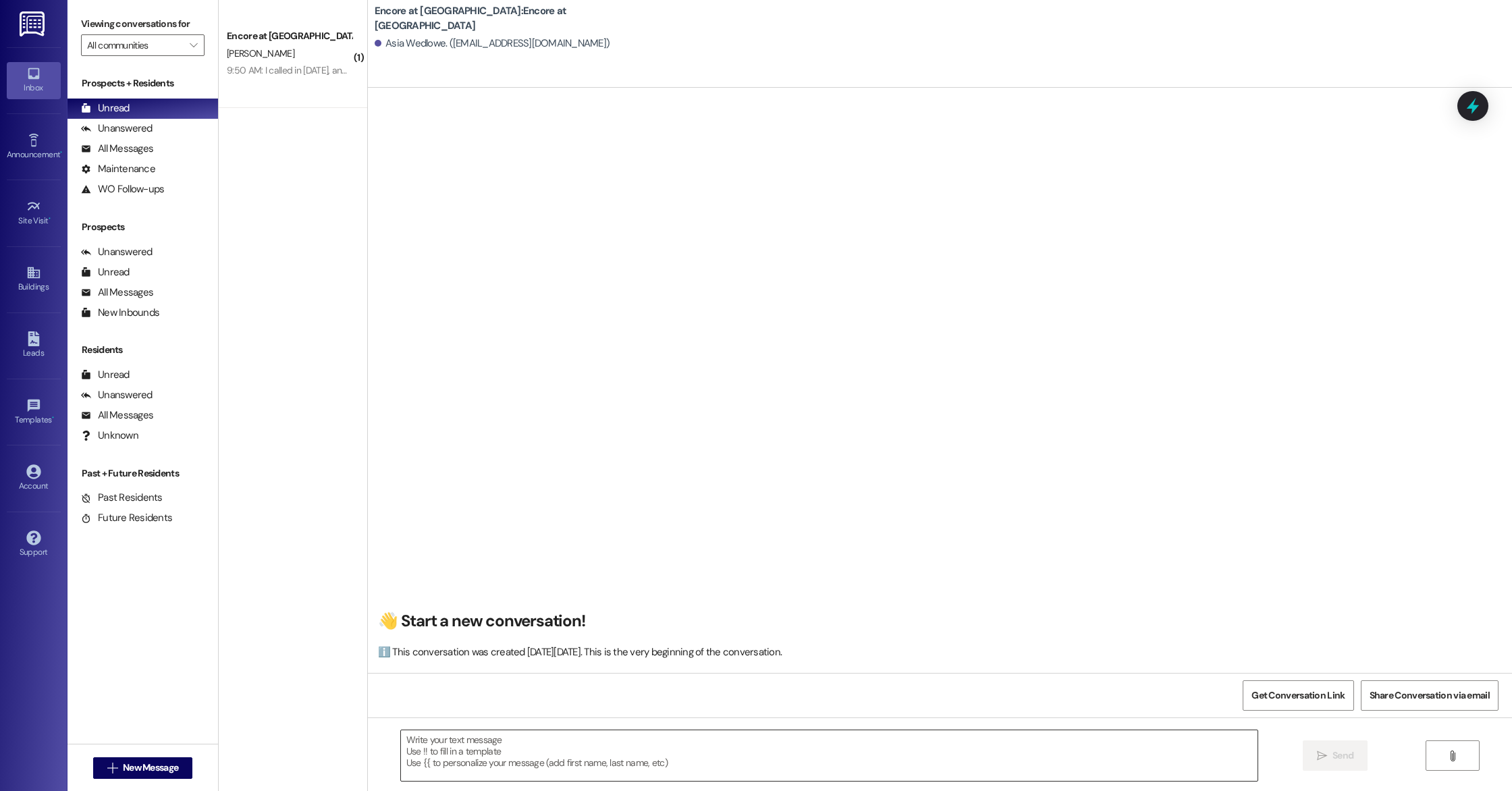
drag, startPoint x: 653, startPoint y: 725, endPoint x: 653, endPoint y: 745, distance: 20.0
click at [653, 725] on div " Send " at bounding box center [940, 767] width 1144 height 101
drag, startPoint x: 654, startPoint y: 750, endPoint x: 692, endPoint y: 703, distance: 60.4
click at [654, 750] on textarea at bounding box center [829, 755] width 856 height 51
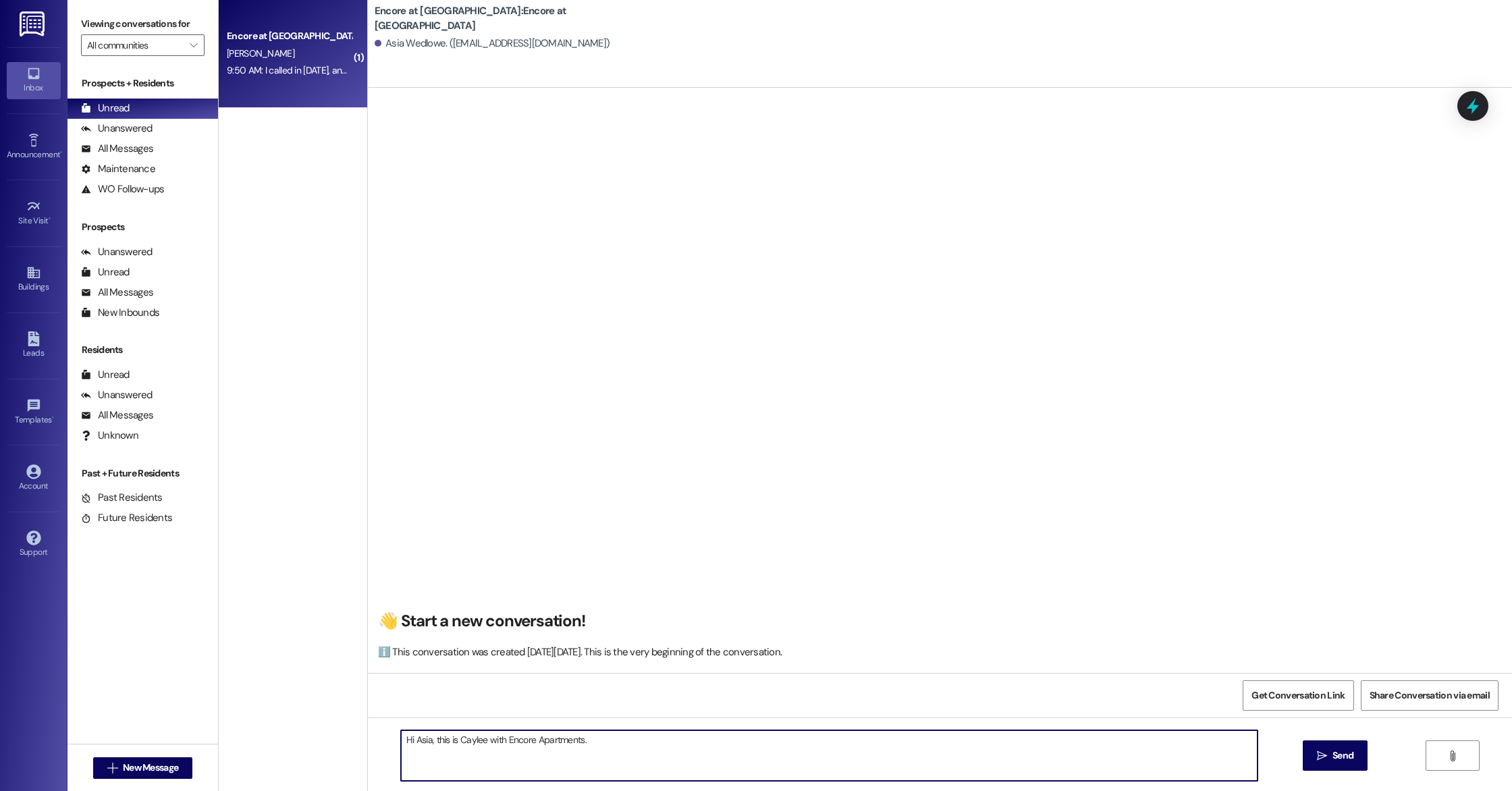
type textarea "Hi Asia, this is Caylee with Encore Apartments."
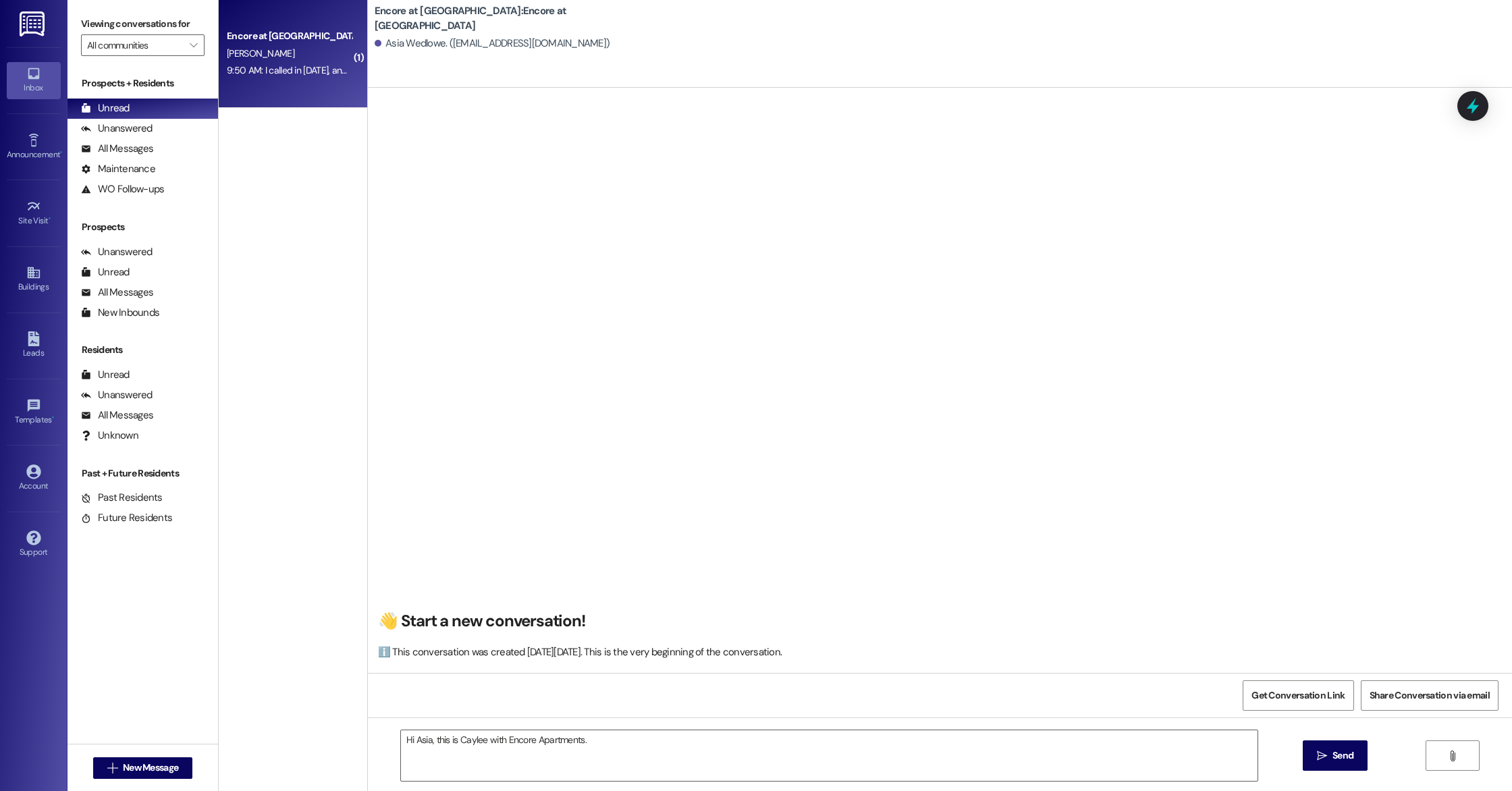
click at [276, 68] on div "9:50 AM: I called in yesterday, and should have a tour scheduled for 4:45pm tod…" at bounding box center [383, 70] width 313 height 12
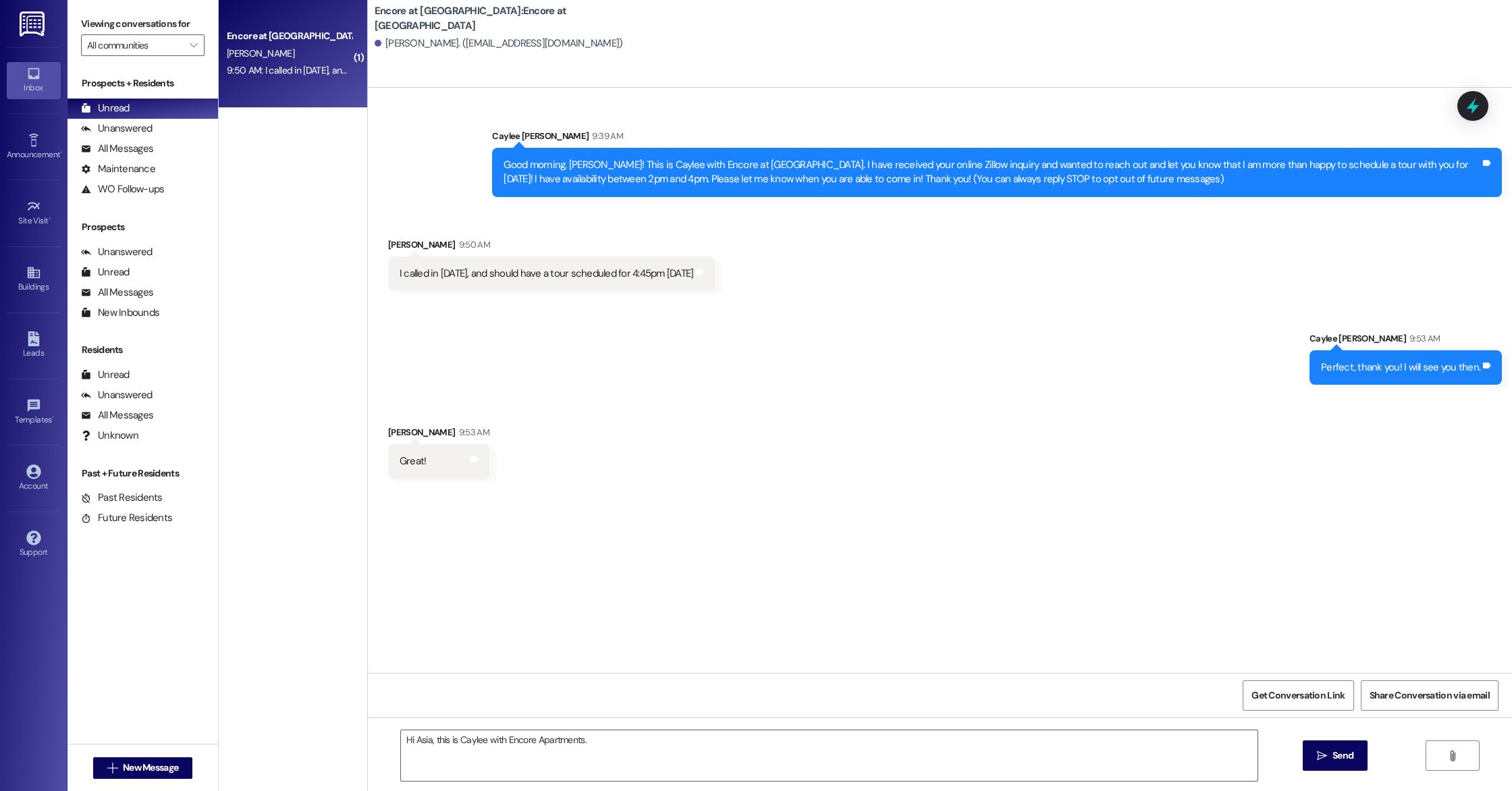
click at [276, 68] on div "9:50 AM: I called in yesterday, and should have a tour scheduled for 4:45pm tod…" at bounding box center [383, 70] width 313 height 12
click at [275, 190] on div "( 1 ) Encore at Beacon Place Prospect W. Arnold 9:50 AM: I called in yesterday,…" at bounding box center [293, 347] width 148 height 695
click at [166, 154] on div "All Messages (undefined)" at bounding box center [143, 149] width 150 height 20
